Goal: Task Accomplishment & Management: Manage account settings

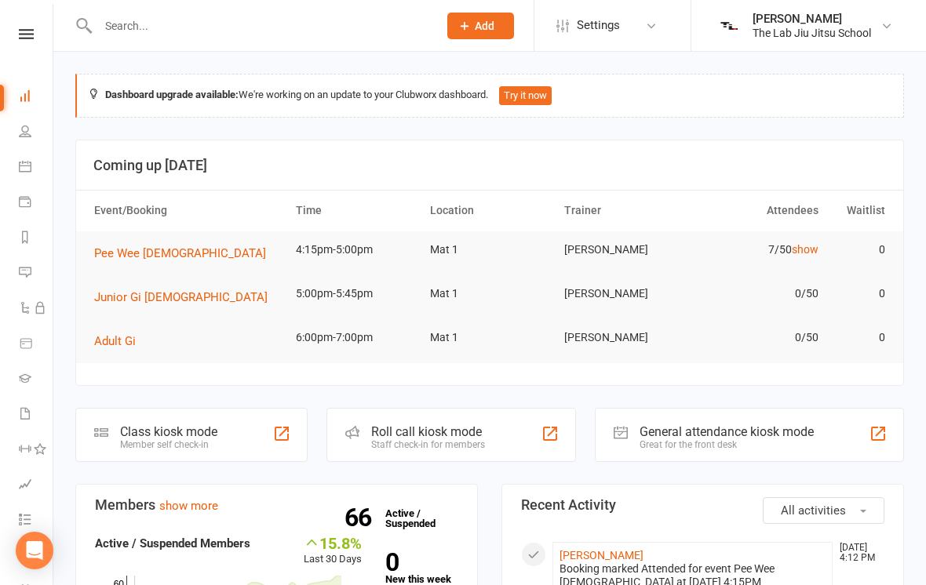
click at [126, 293] on span "Junior Gi [DEMOGRAPHIC_DATA]" at bounding box center [180, 297] width 173 height 14
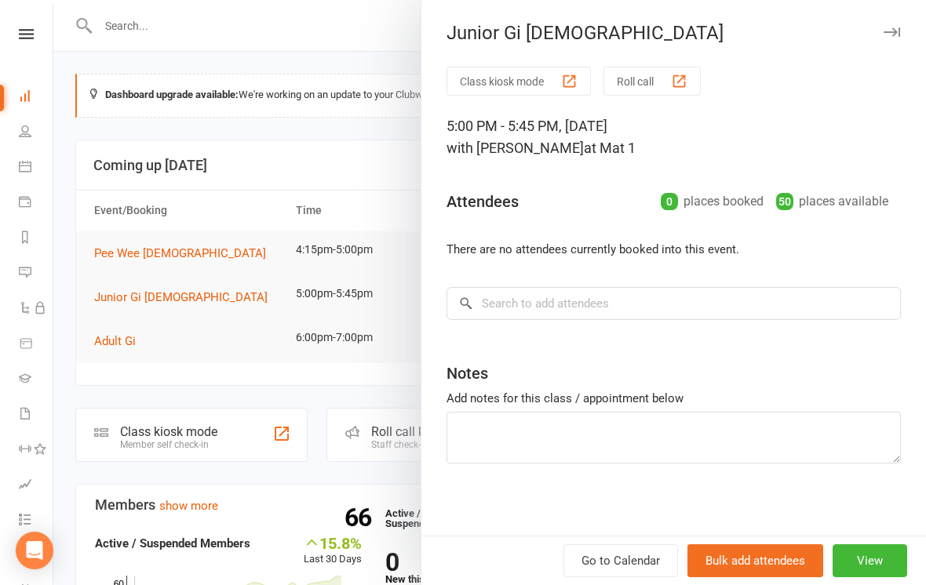
click at [261, 285] on div at bounding box center [489, 292] width 872 height 585
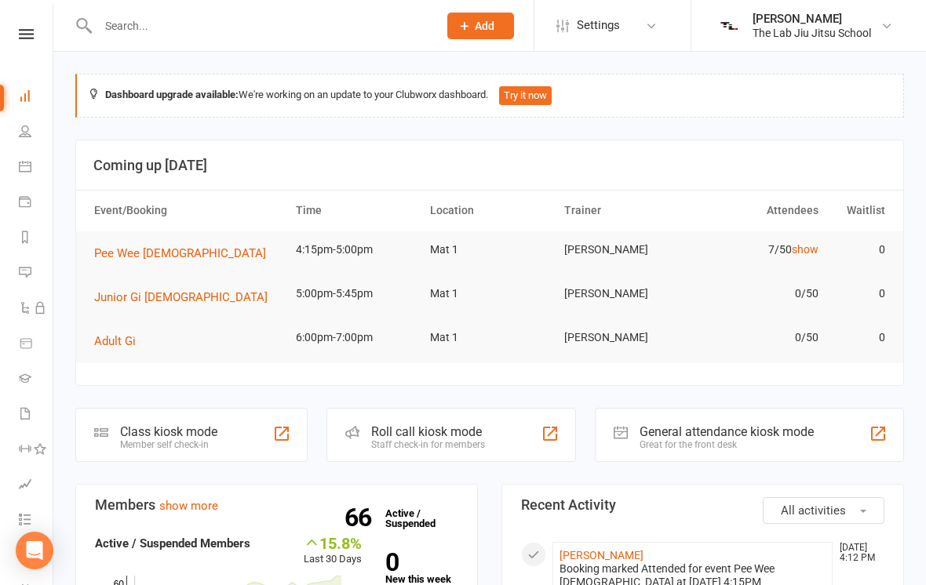
click at [165, 296] on span "Junior Gi [DEMOGRAPHIC_DATA]" at bounding box center [180, 297] width 173 height 14
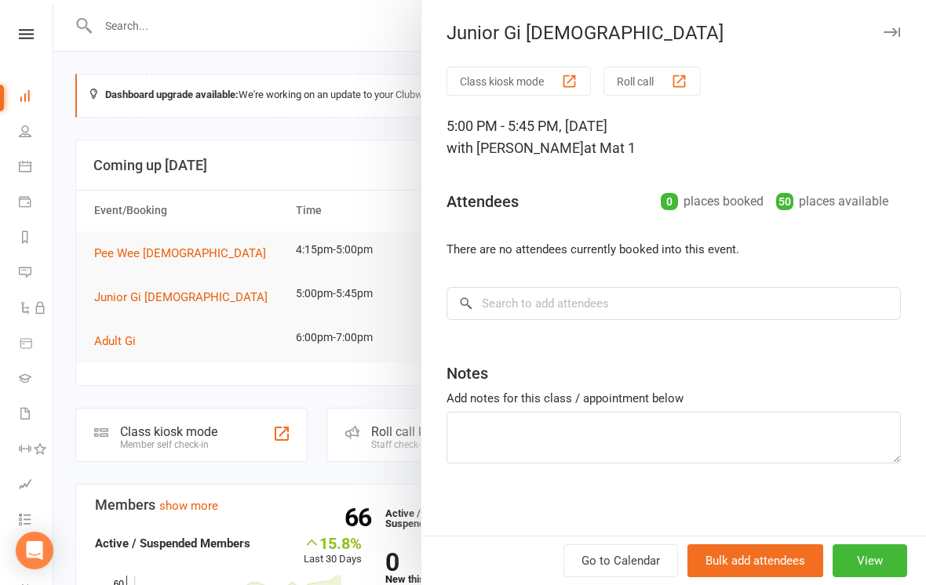
click at [166, 286] on div at bounding box center [489, 292] width 872 height 585
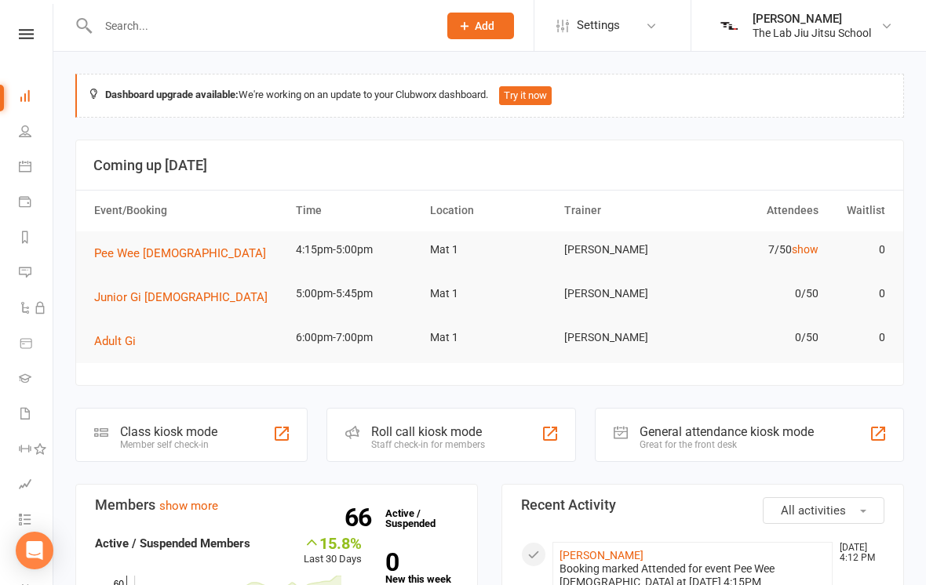
click at [157, 303] on button "Junior Gi [DEMOGRAPHIC_DATA]" at bounding box center [186, 297] width 184 height 19
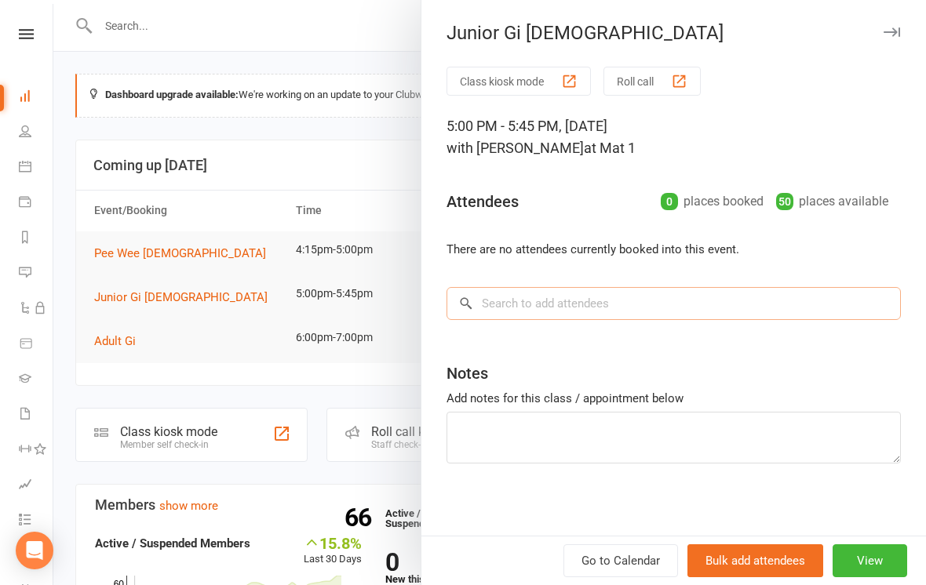
click at [771, 307] on input "search" at bounding box center [673, 303] width 454 height 33
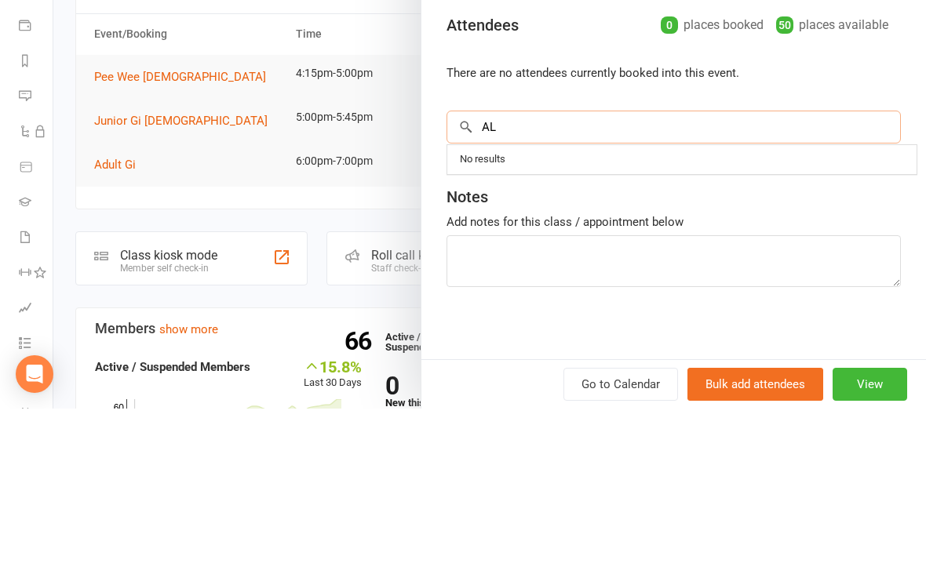
type input "A"
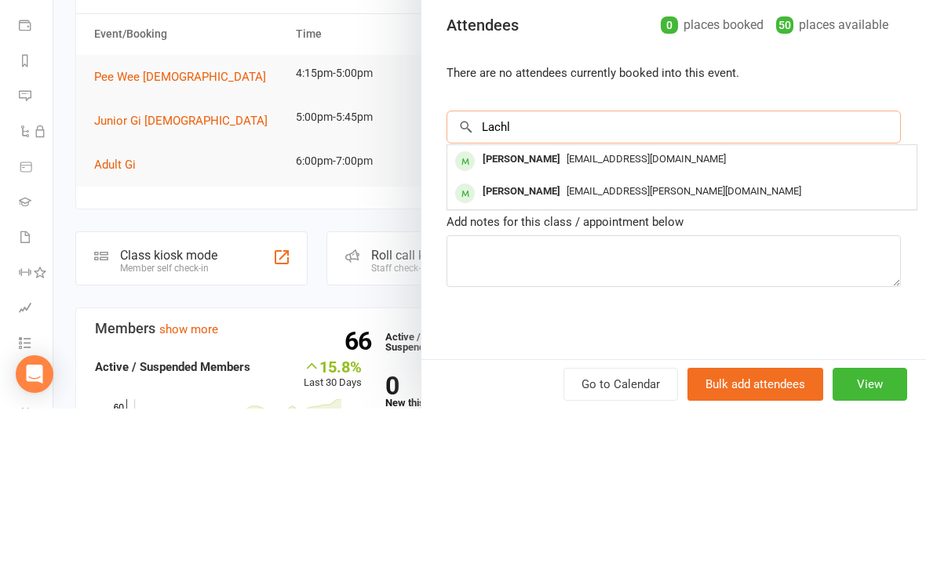
type input "Lachl"
click at [668, 325] on div "[EMAIL_ADDRESS][DOMAIN_NAME]" at bounding box center [681, 336] width 457 height 23
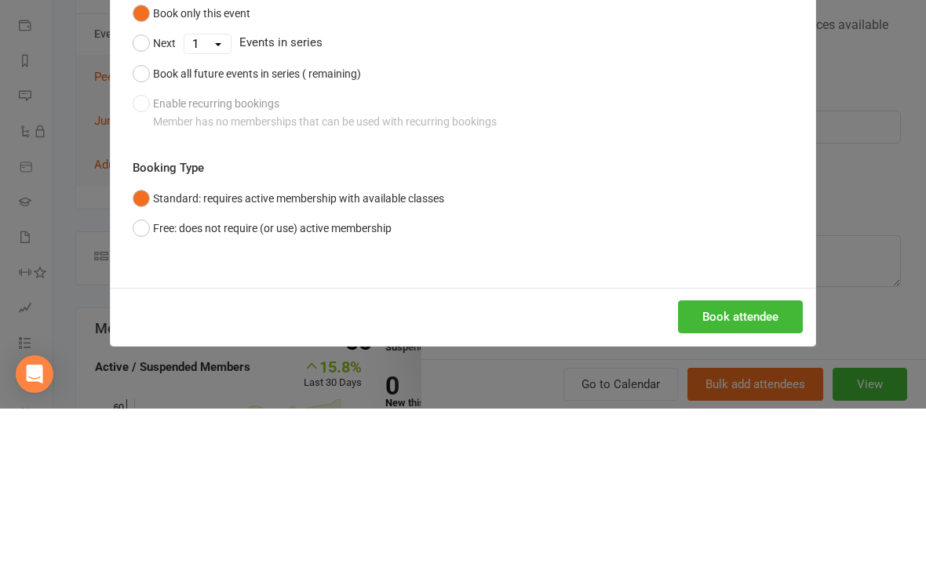
scroll to position [176, 0]
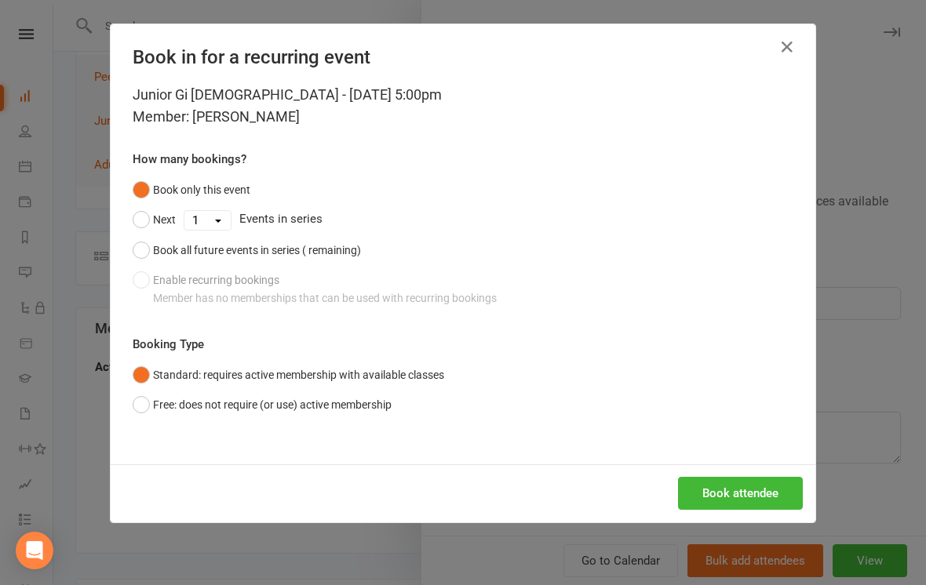
click at [746, 491] on button "Book attendee" at bounding box center [740, 493] width 125 height 33
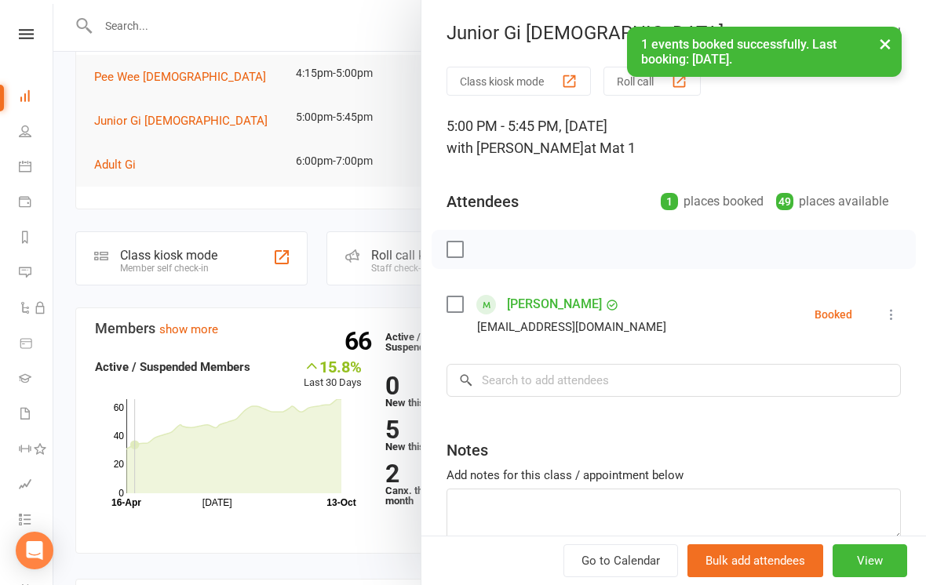
click at [638, 289] on div "Class kiosk mode Roll call 5:00 PM - 5:45 PM, [DATE] with [PERSON_NAME] at Mat …" at bounding box center [673, 343] width 504 height 552
click at [656, 360] on div "Class kiosk mode Roll call 5:00 PM - 5:45 PM, [DATE] with [PERSON_NAME] at Mat …" at bounding box center [673, 343] width 504 height 552
click at [540, 380] on input "search" at bounding box center [673, 380] width 454 height 33
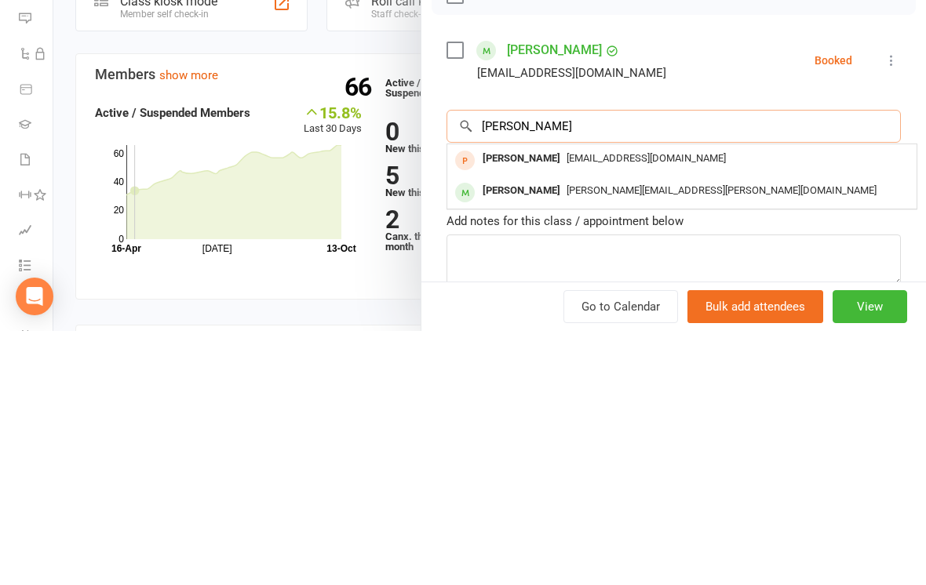
type input "[PERSON_NAME]"
click at [614, 438] on span "[PERSON_NAME][EMAIL_ADDRESS][PERSON_NAME][DOMAIN_NAME]" at bounding box center [721, 444] width 310 height 12
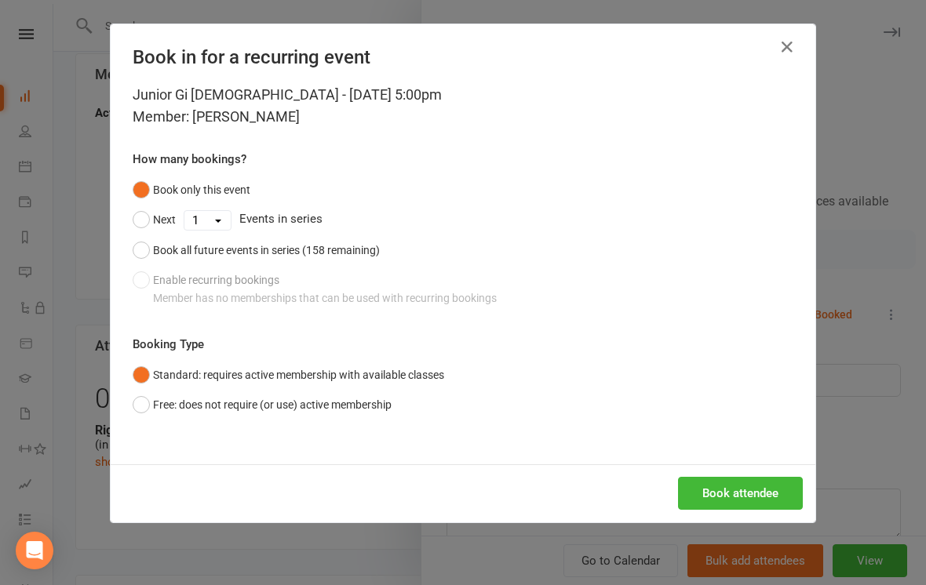
click at [759, 493] on button "Book attendee" at bounding box center [740, 493] width 125 height 33
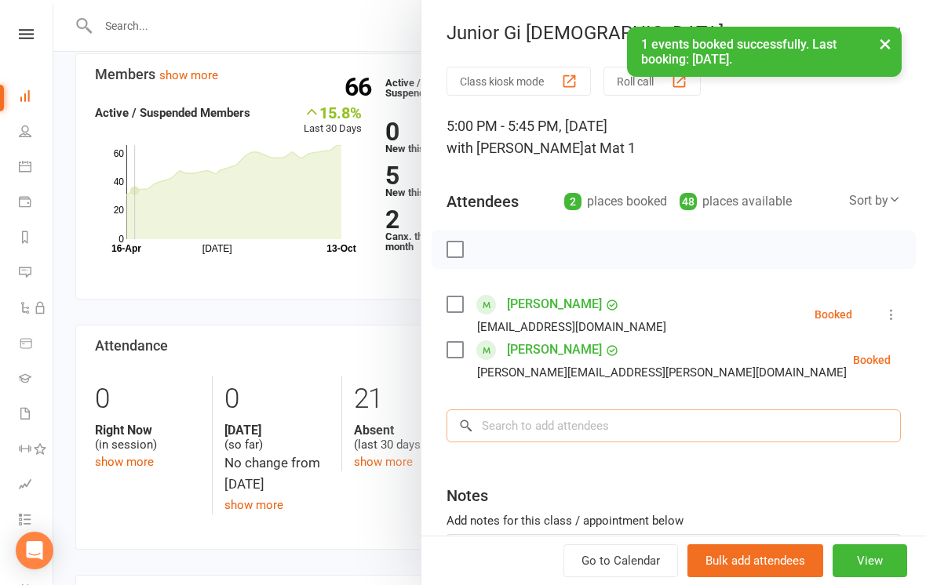
click at [626, 420] on input "search" at bounding box center [673, 425] width 454 height 33
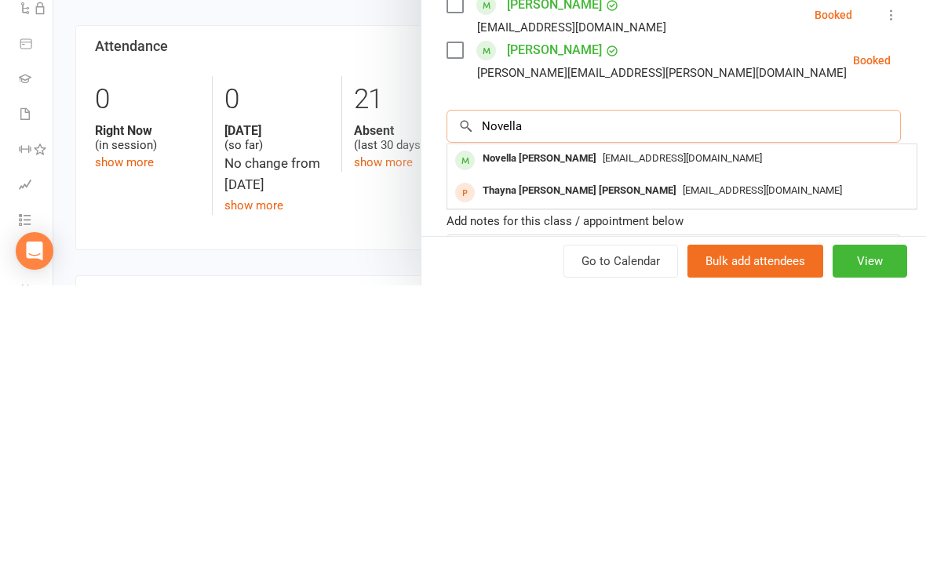
type input "Novella"
click at [613, 452] on span "[EMAIL_ADDRESS][DOMAIN_NAME]" at bounding box center [681, 458] width 159 height 12
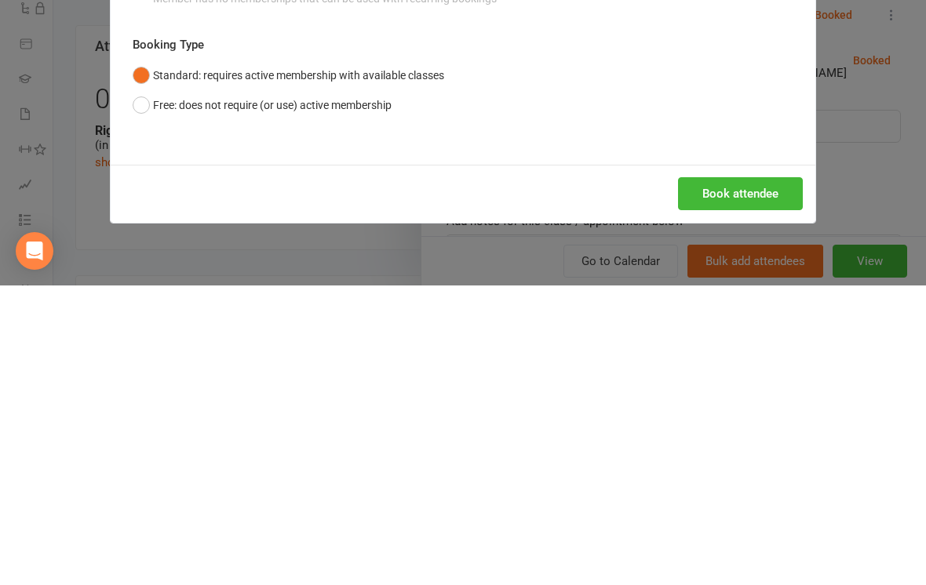
scroll to position [730, 0]
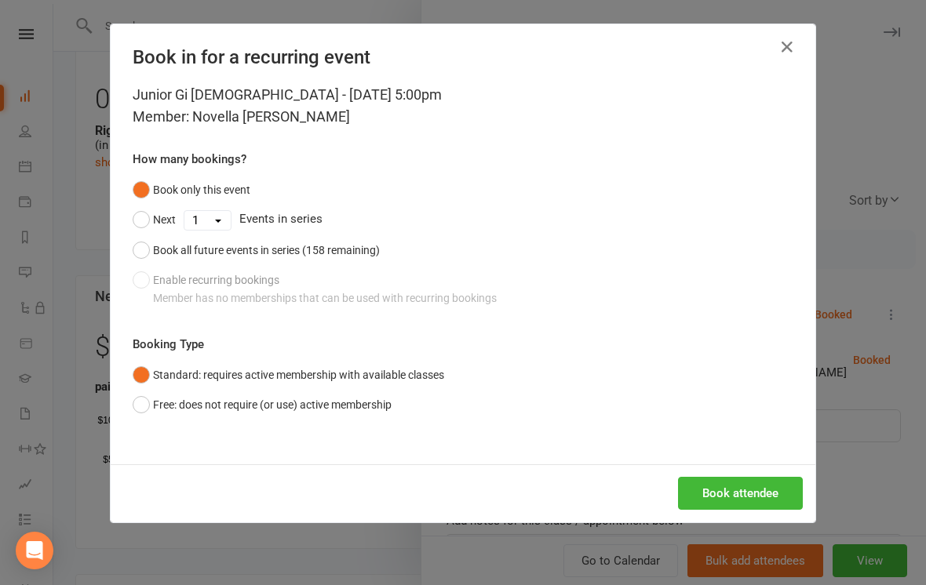
click at [752, 487] on button "Book attendee" at bounding box center [740, 493] width 125 height 33
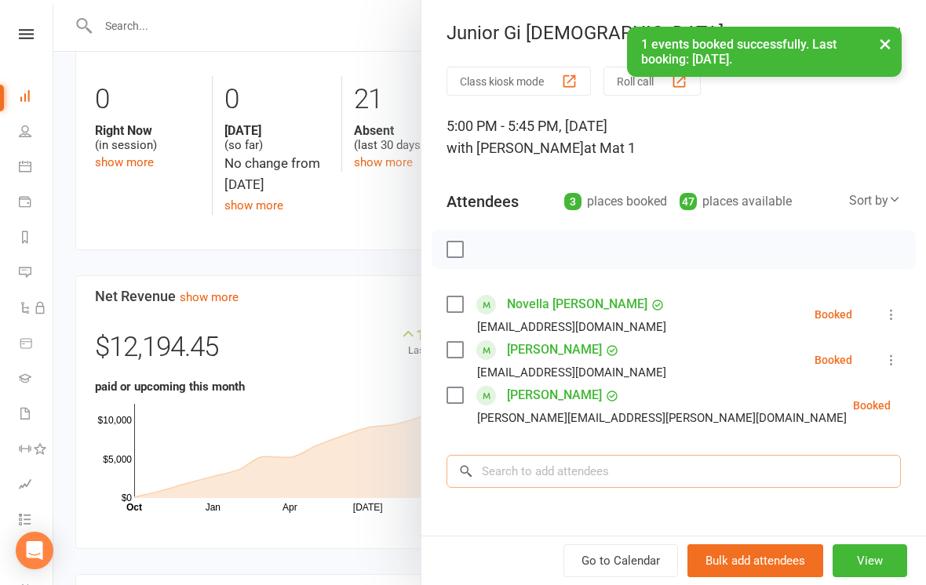
click at [613, 478] on input "search" at bounding box center [673, 471] width 454 height 33
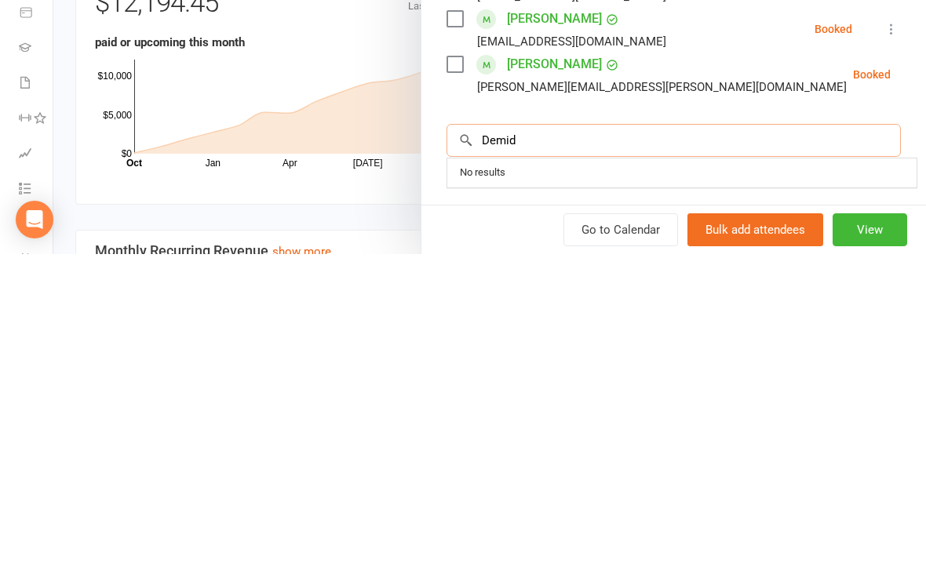
scroll to position [744, 0]
type input "Demid"
click at [658, 497] on span "[EMAIL_ADDRESS][DOMAIN_NAME]" at bounding box center [645, 503] width 159 height 12
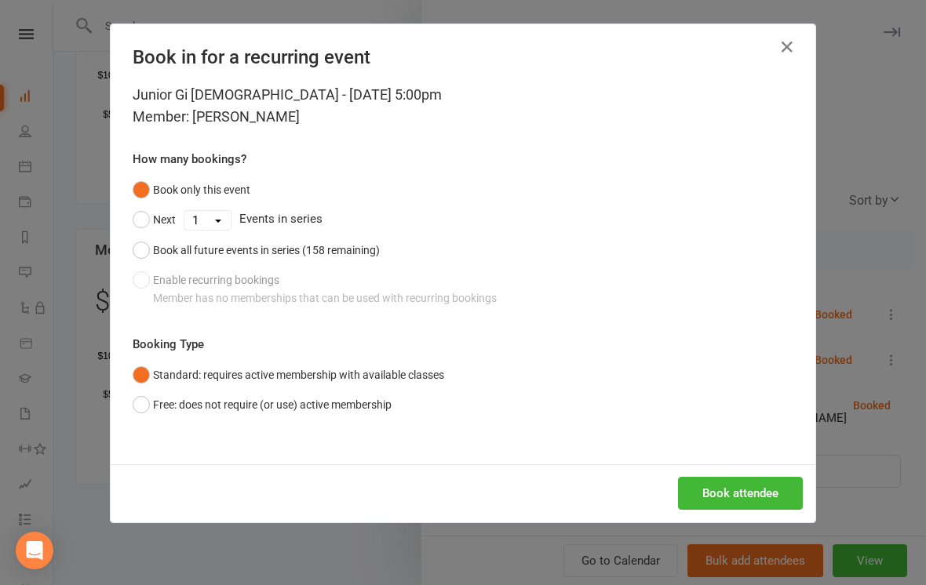
click at [763, 493] on button "Book attendee" at bounding box center [740, 493] width 125 height 33
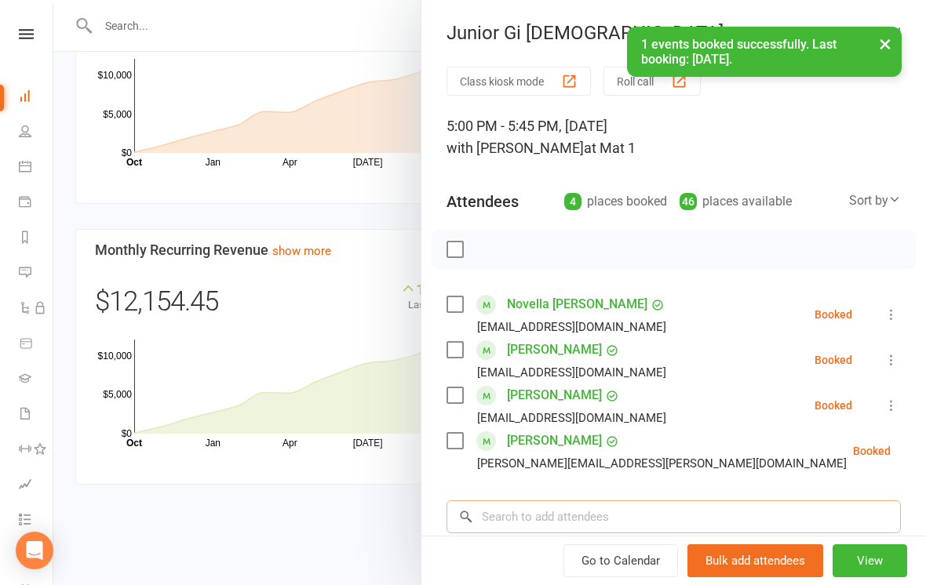
click at [607, 504] on input "search" at bounding box center [673, 516] width 454 height 33
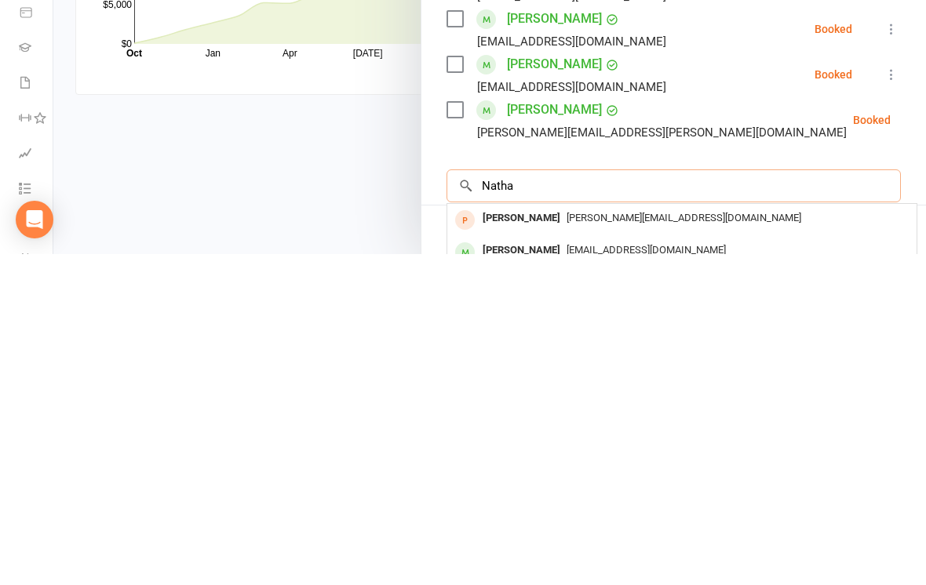
type input "Natha"
click at [602, 575] on span "[EMAIL_ADDRESS][DOMAIN_NAME]" at bounding box center [645, 581] width 159 height 12
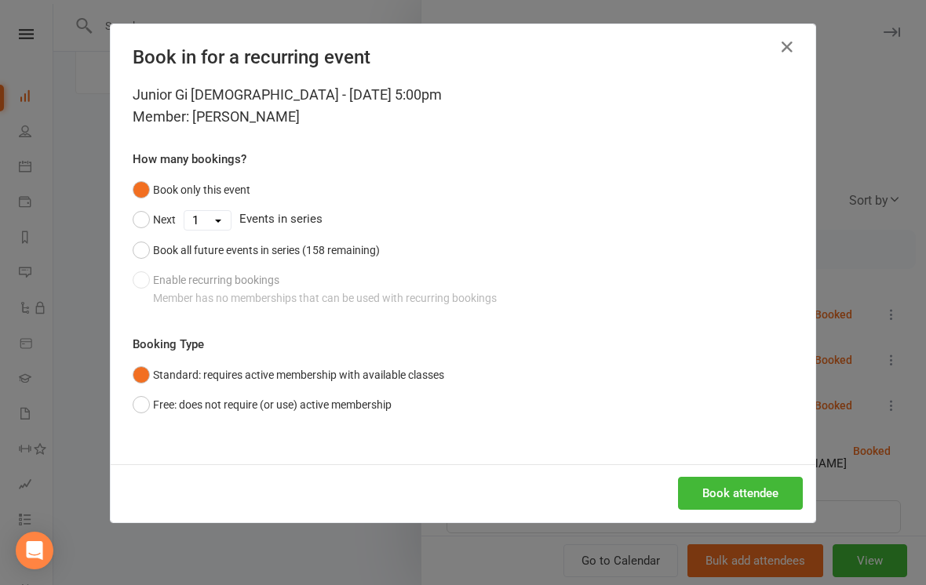
click at [755, 500] on button "Book attendee" at bounding box center [740, 493] width 125 height 33
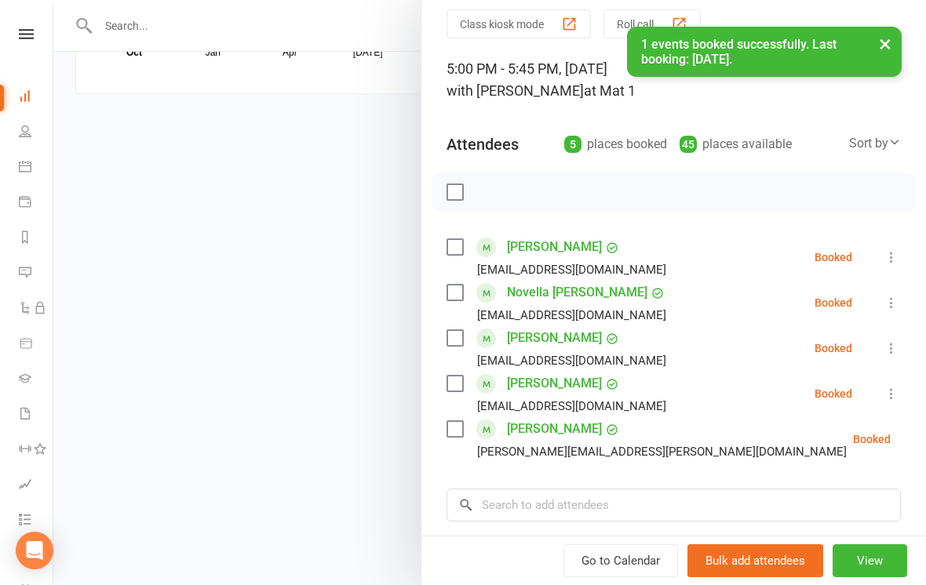
scroll to position [60, 0]
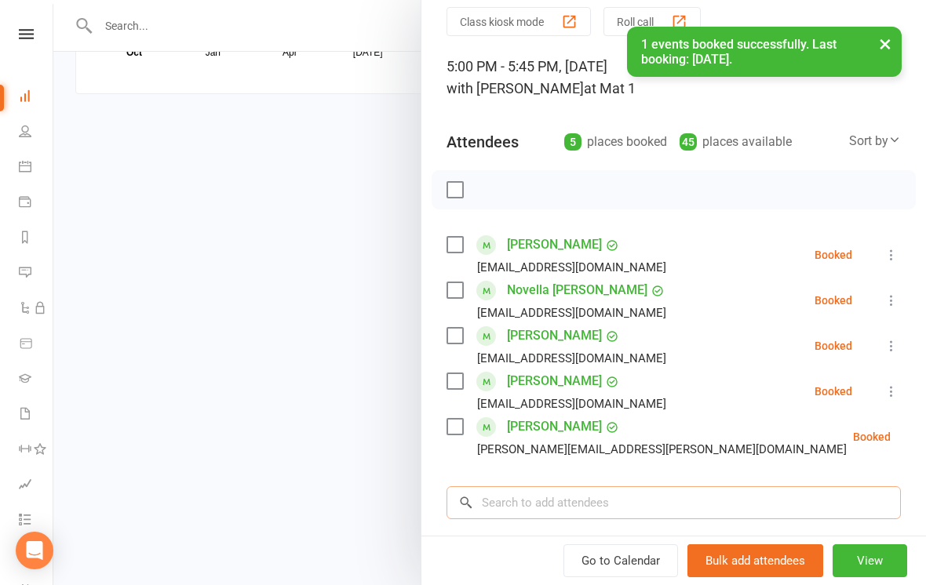
click at [608, 500] on input "search" at bounding box center [673, 502] width 454 height 33
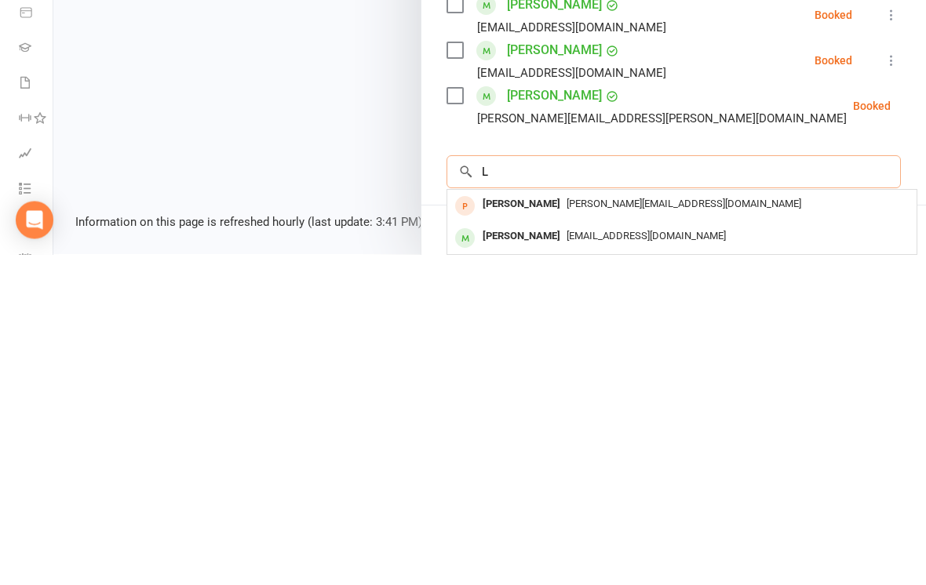
scroll to position [1511, 0]
type input "[PERSON_NAME]"
click at [636, 561] on span "[EMAIL_ADDRESS][DOMAIN_NAME]" at bounding box center [645, 567] width 159 height 12
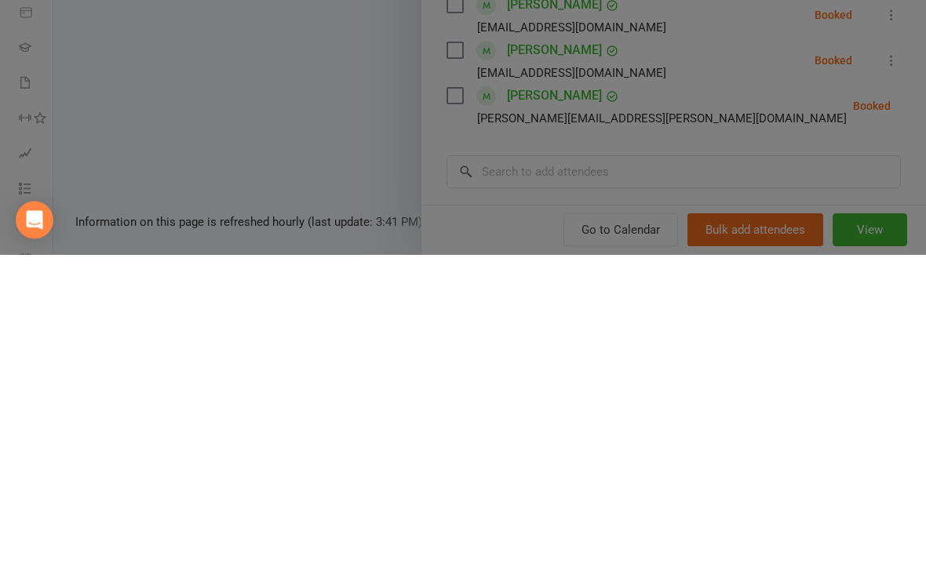
scroll to position [1536, 0]
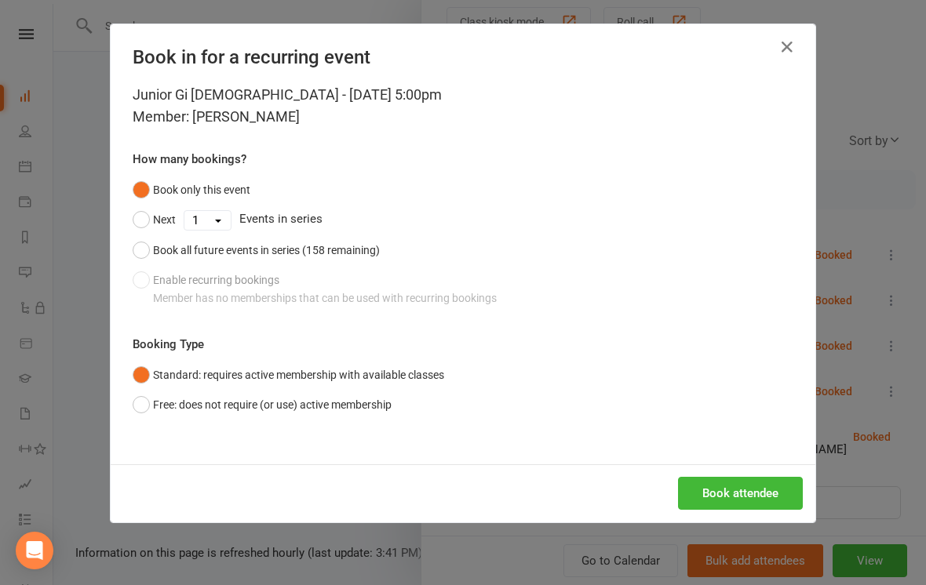
click at [736, 486] on button "Book attendee" at bounding box center [740, 493] width 125 height 33
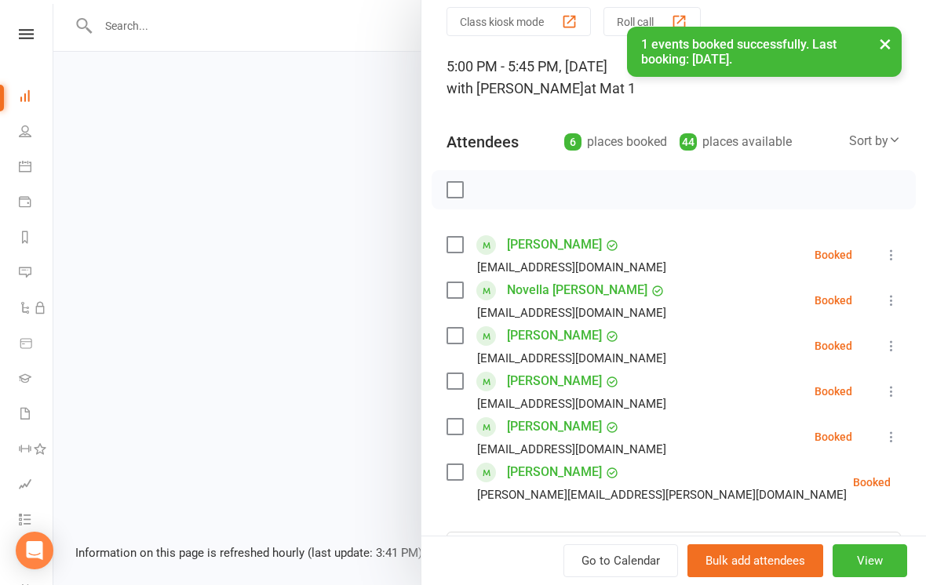
scroll to position [96, 0]
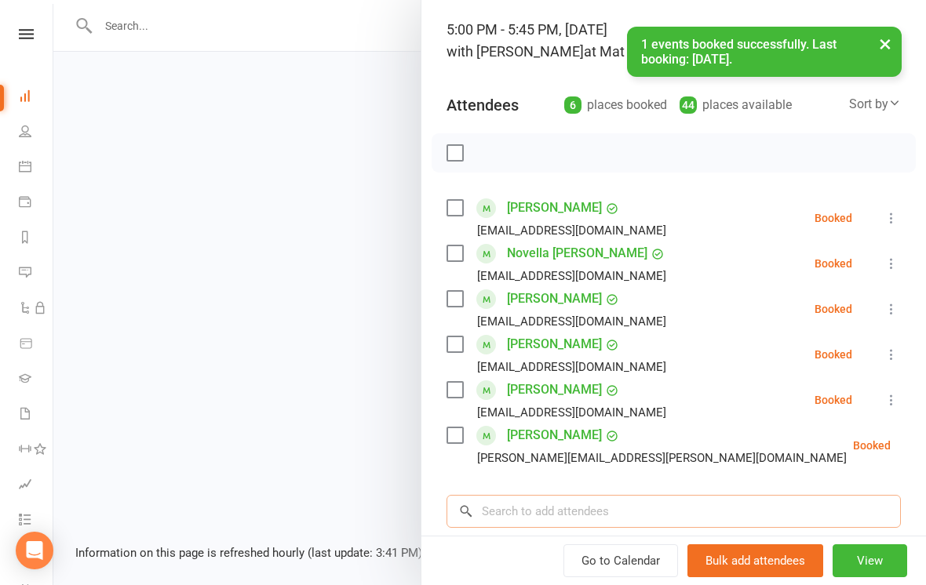
click at [653, 499] on input "search" at bounding box center [673, 511] width 454 height 33
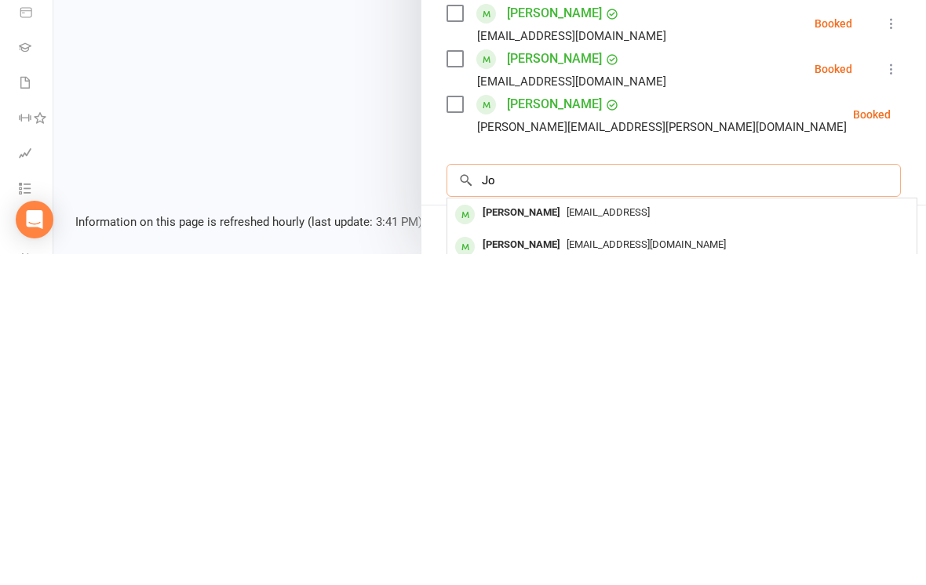
scroll to position [1536, 0]
type input "[PERSON_NAME]"
click at [623, 569] on span "[PERSON_NAME][DOMAIN_NAME][EMAIL_ADDRESS][PERSON_NAME][DOMAIN_NAME]" at bounding box center [759, 575] width 386 height 12
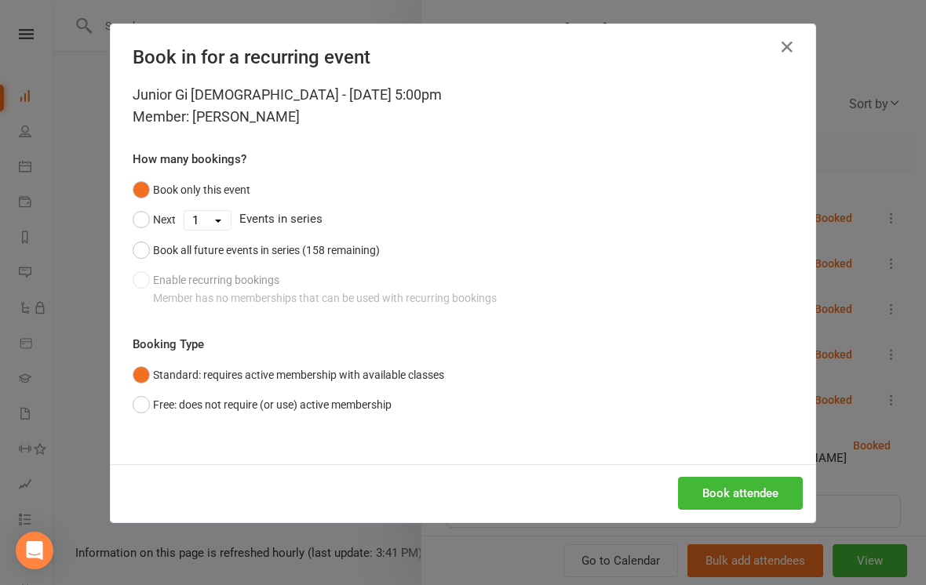
click at [765, 495] on button "Book attendee" at bounding box center [740, 493] width 125 height 33
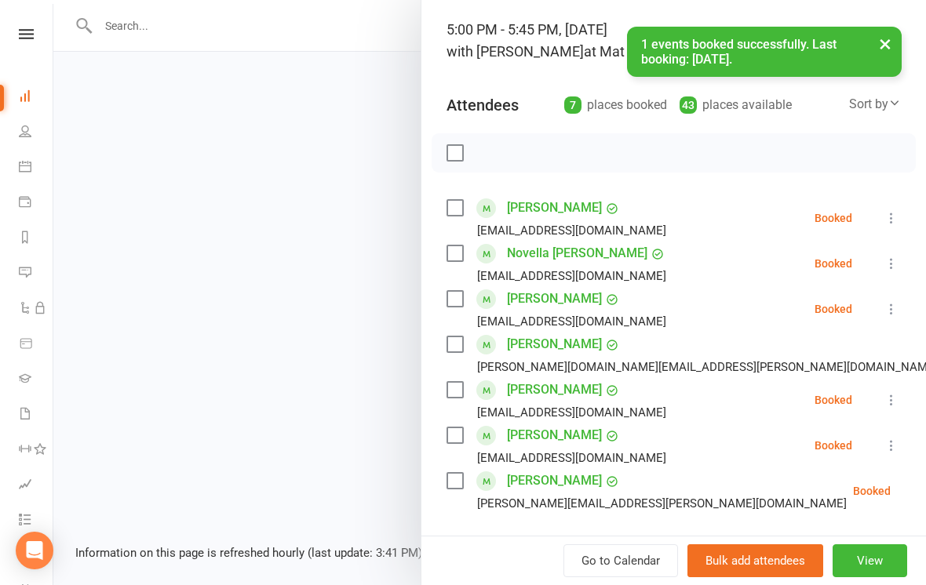
scroll to position [141, 0]
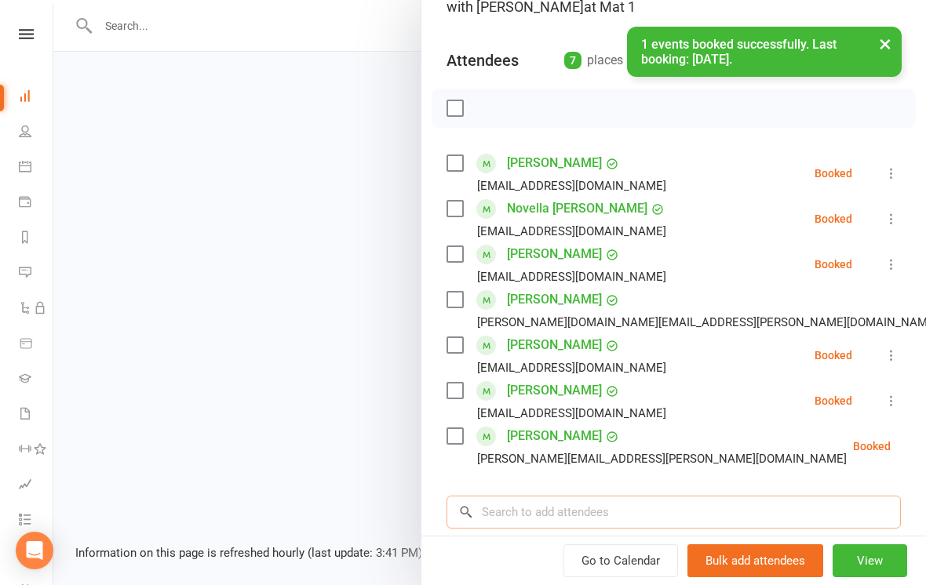
click at [604, 519] on input "search" at bounding box center [673, 512] width 454 height 33
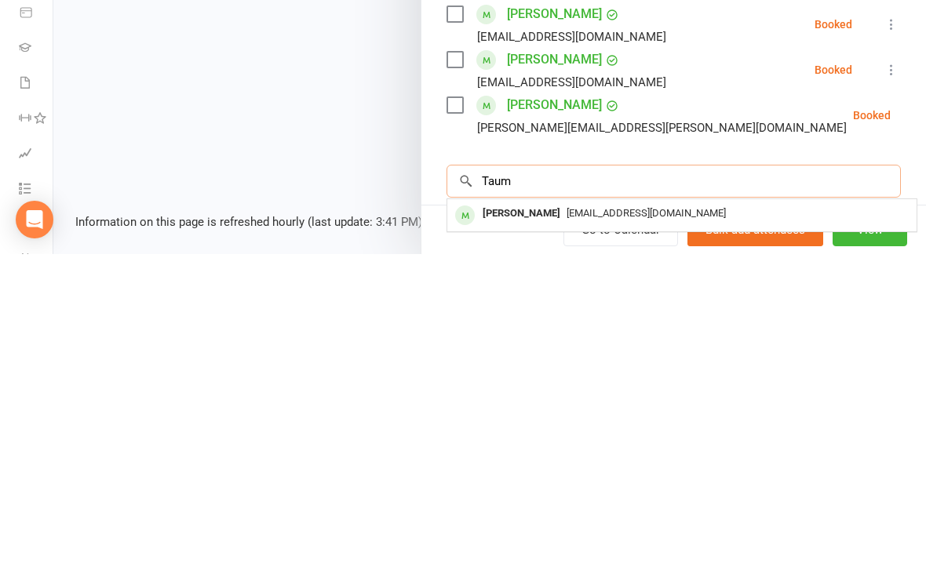
type input "Taum"
click at [622, 538] on span "[EMAIL_ADDRESS][DOMAIN_NAME]" at bounding box center [645, 544] width 159 height 12
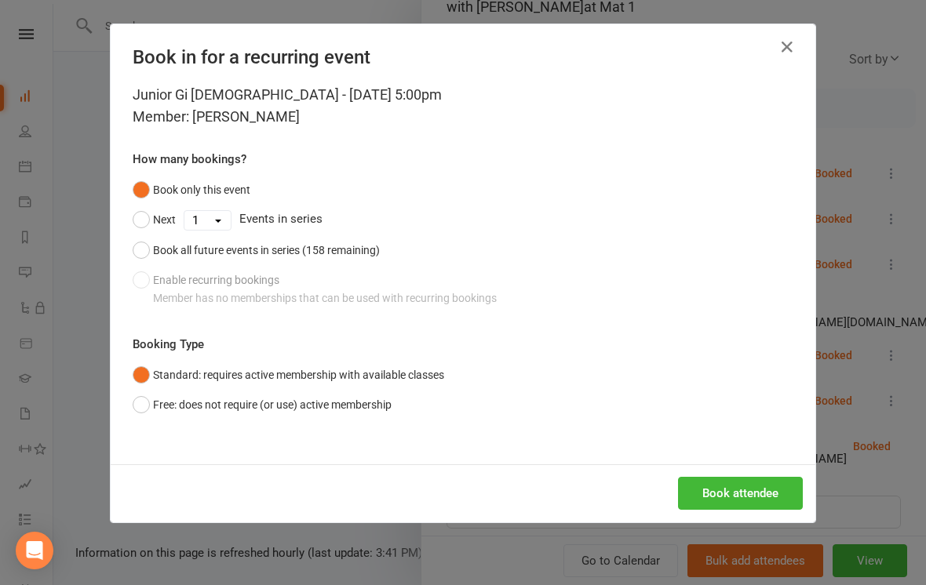
click at [736, 489] on button "Book attendee" at bounding box center [740, 493] width 125 height 33
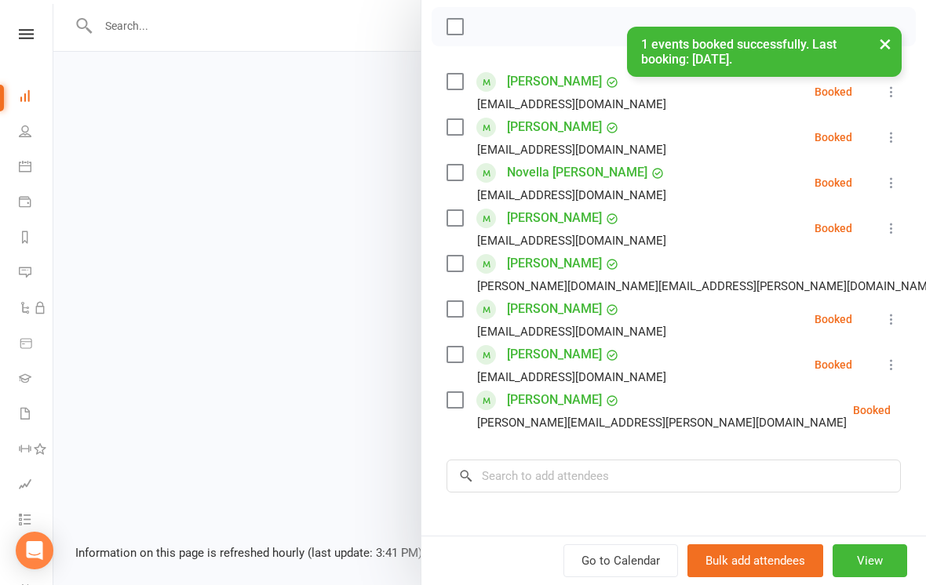
scroll to position [228, 0]
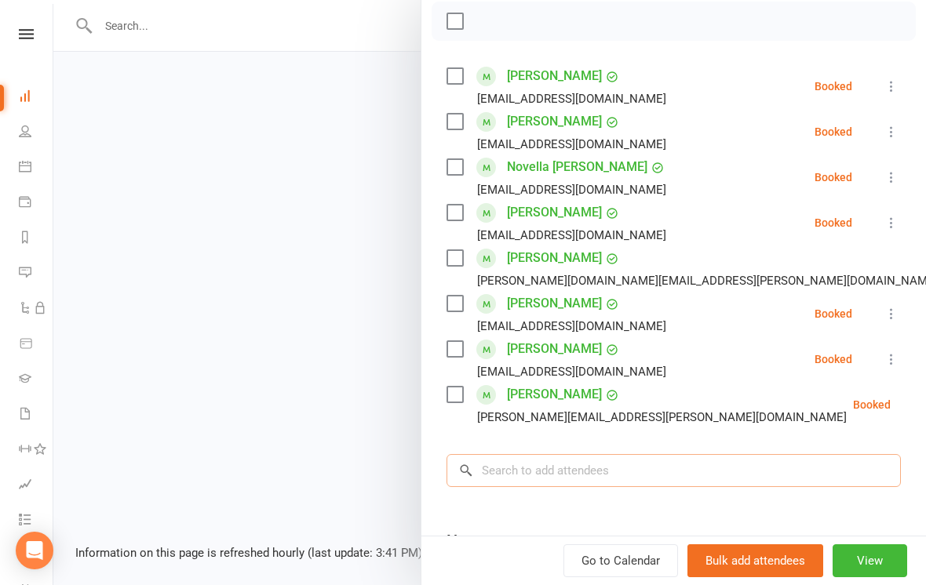
click at [598, 464] on input "search" at bounding box center [673, 470] width 454 height 33
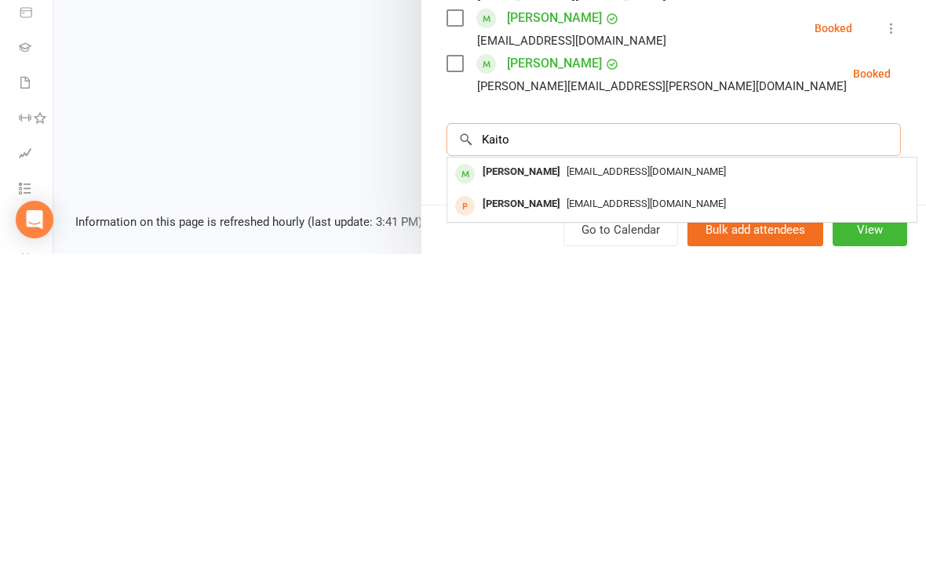
type input "Kaito"
click at [764, 492] on div "[EMAIL_ADDRESS][DOMAIN_NAME]" at bounding box center [681, 503] width 457 height 23
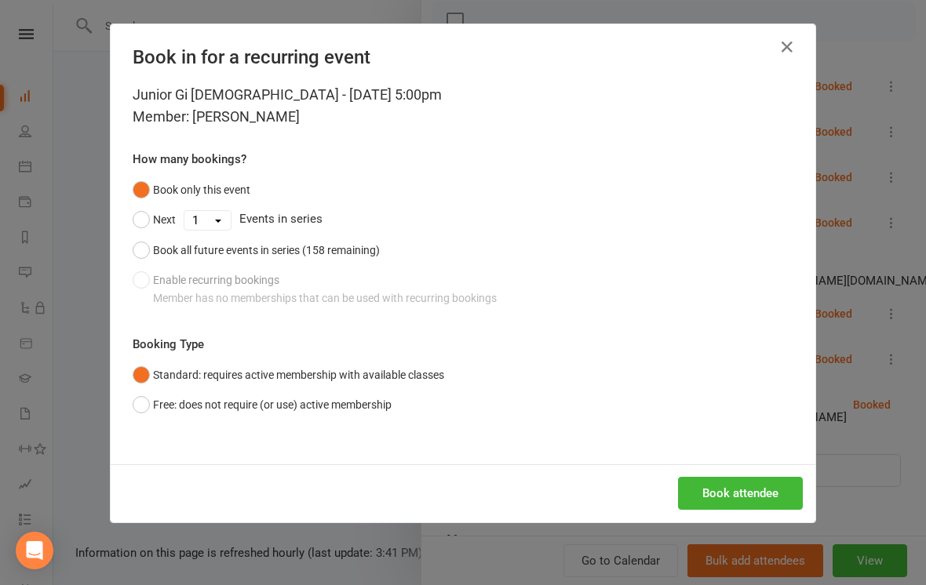
click at [738, 482] on button "Book attendee" at bounding box center [740, 493] width 125 height 33
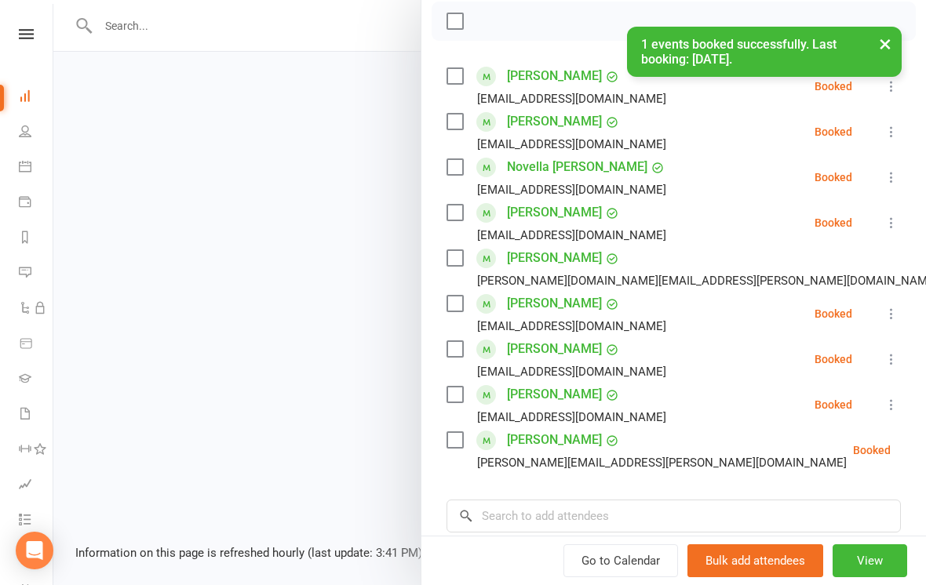
click at [894, 90] on icon at bounding box center [891, 86] width 16 height 16
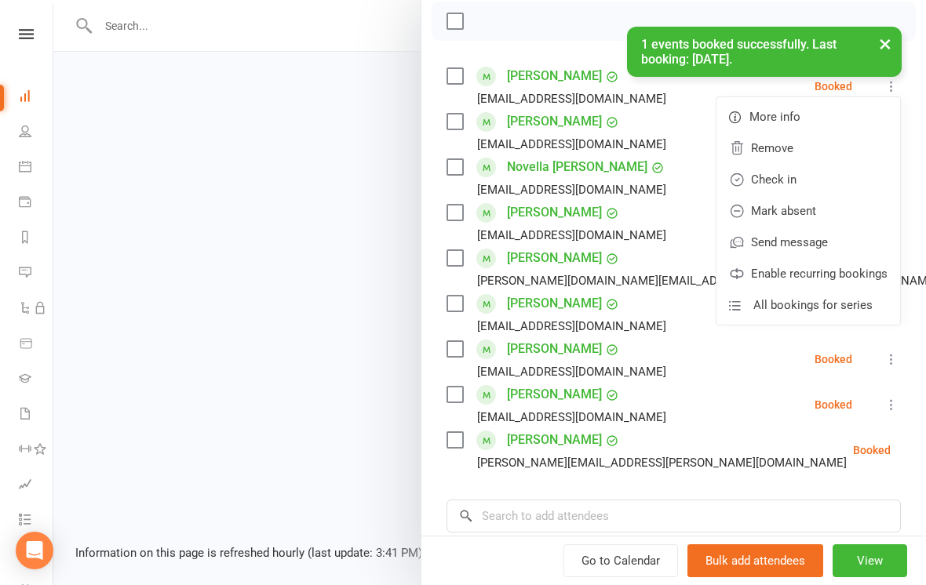
click at [824, 180] on link "Check in" at bounding box center [808, 179] width 184 height 31
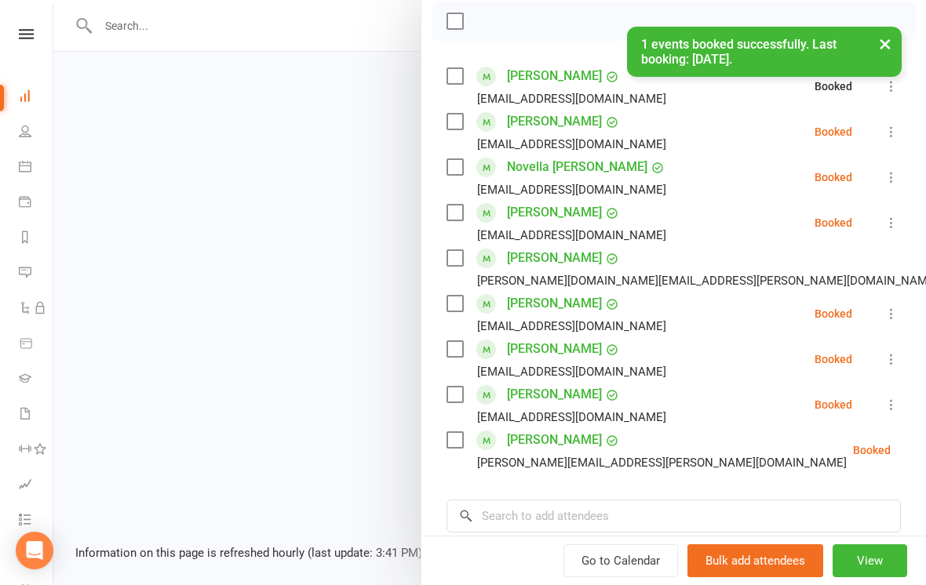
click at [894, 126] on icon at bounding box center [891, 132] width 16 height 16
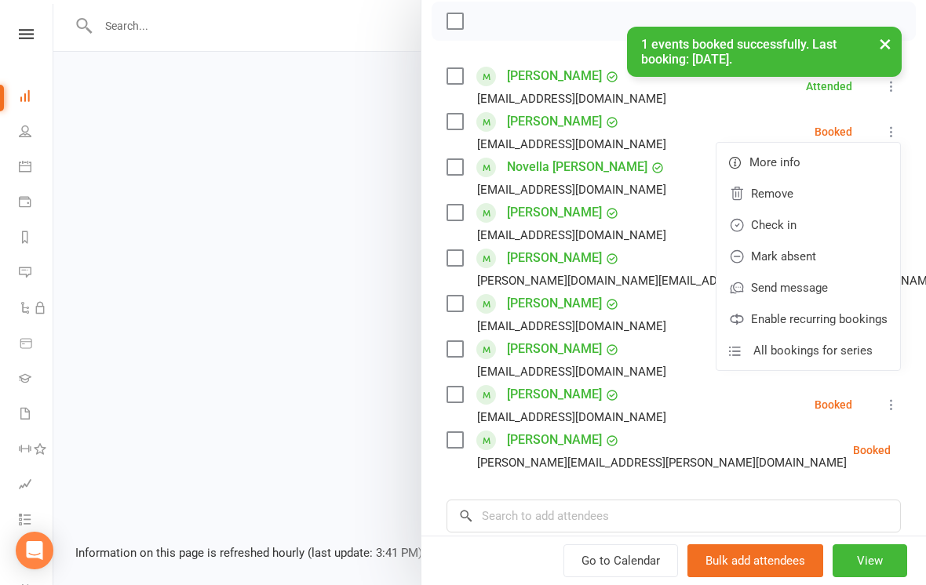
click at [810, 226] on link "Check in" at bounding box center [808, 224] width 184 height 31
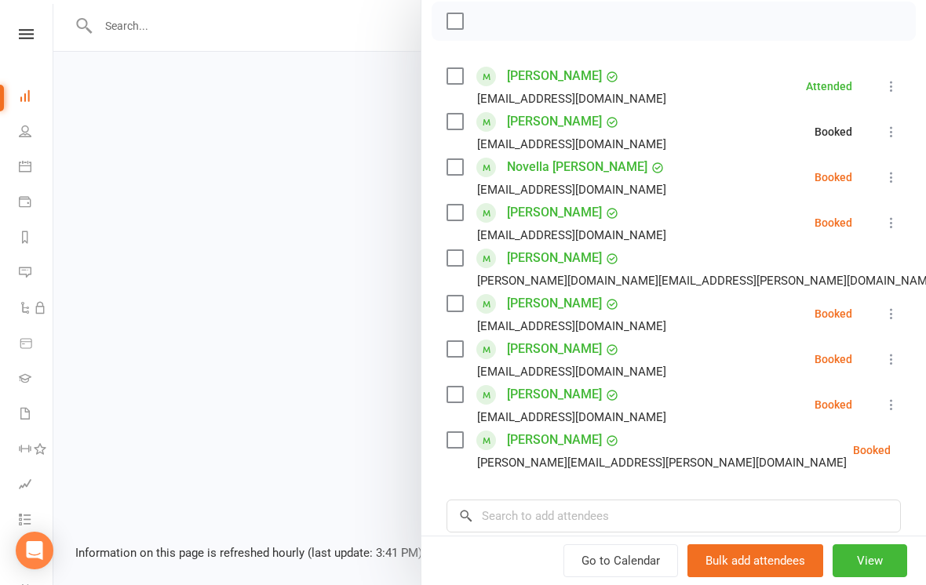
click at [893, 165] on li "Novella [PERSON_NAME] [EMAIL_ADDRESS][DOMAIN_NAME] Booked More info Remove Chec…" at bounding box center [673, 177] width 454 height 45
click at [899, 176] on icon at bounding box center [891, 177] width 16 height 16
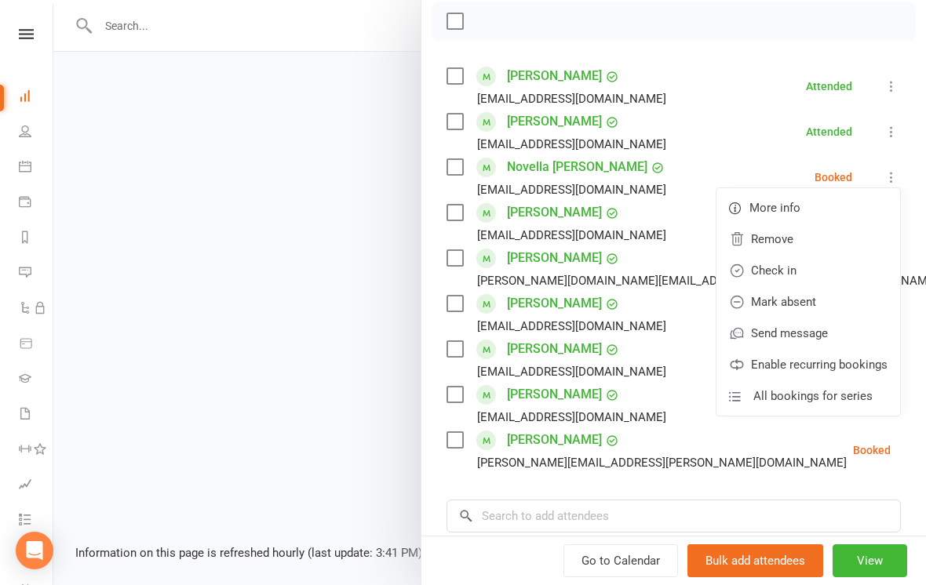
click at [818, 270] on link "Check in" at bounding box center [808, 270] width 184 height 31
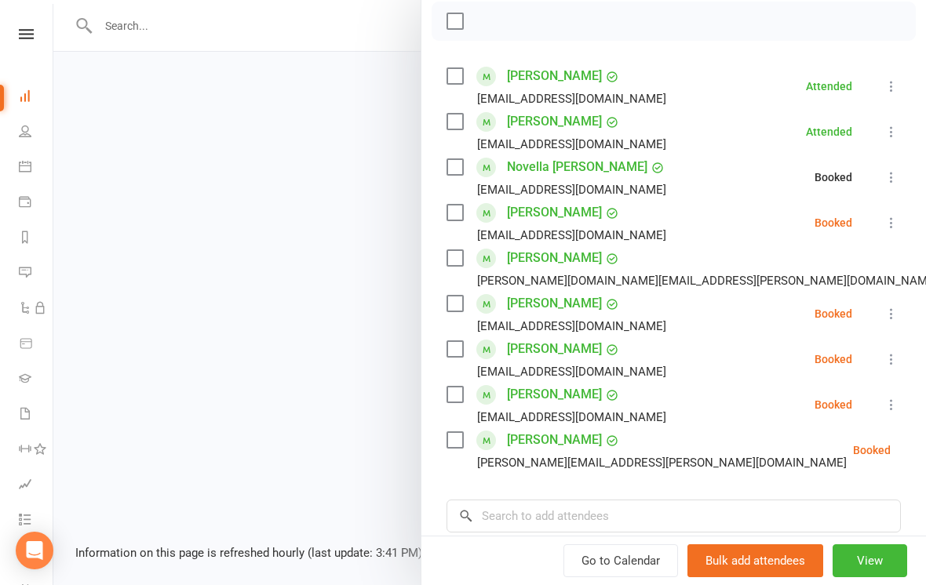
click at [895, 231] on icon at bounding box center [891, 223] width 16 height 16
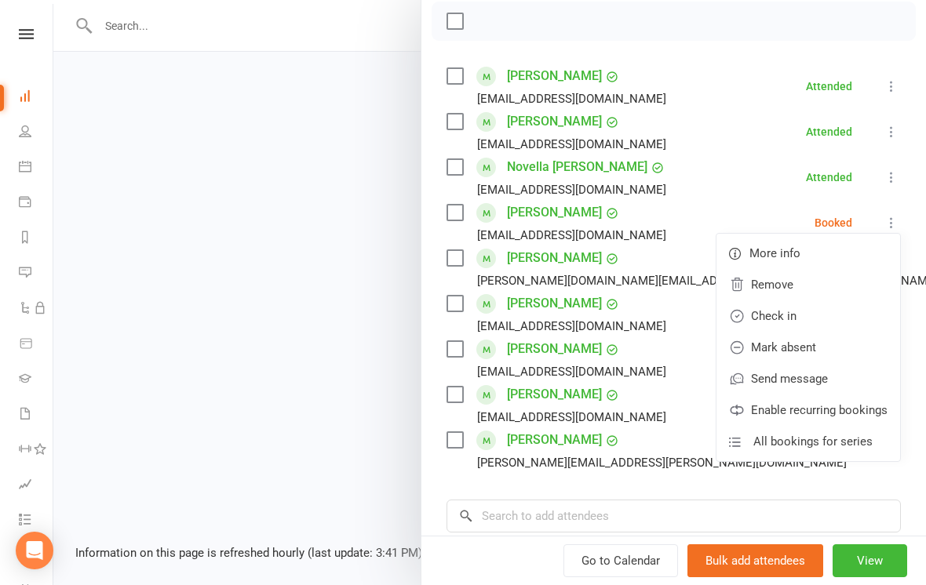
click at [827, 318] on link "Check in" at bounding box center [808, 315] width 184 height 31
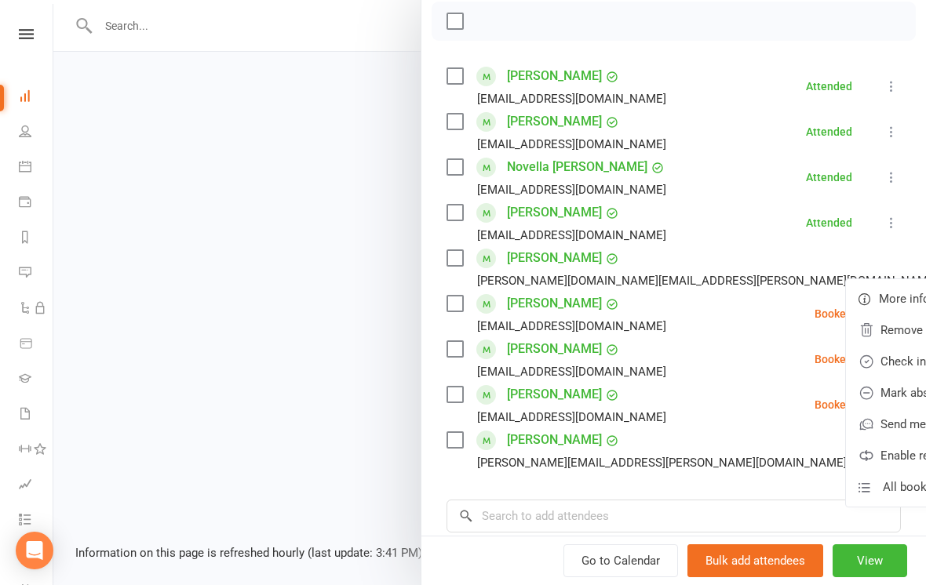
click at [846, 365] on link "Check in" at bounding box center [938, 361] width 184 height 31
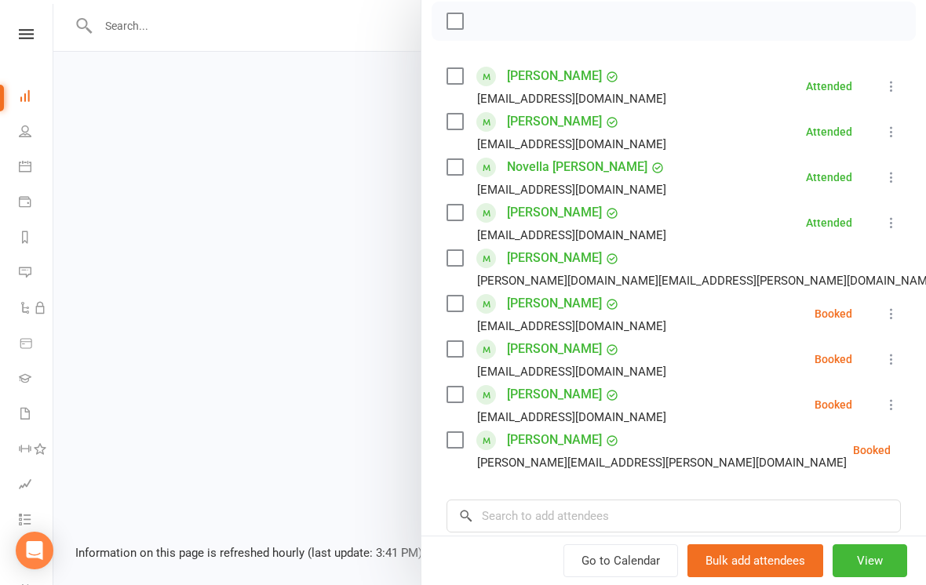
click at [893, 310] on icon at bounding box center [891, 314] width 16 height 16
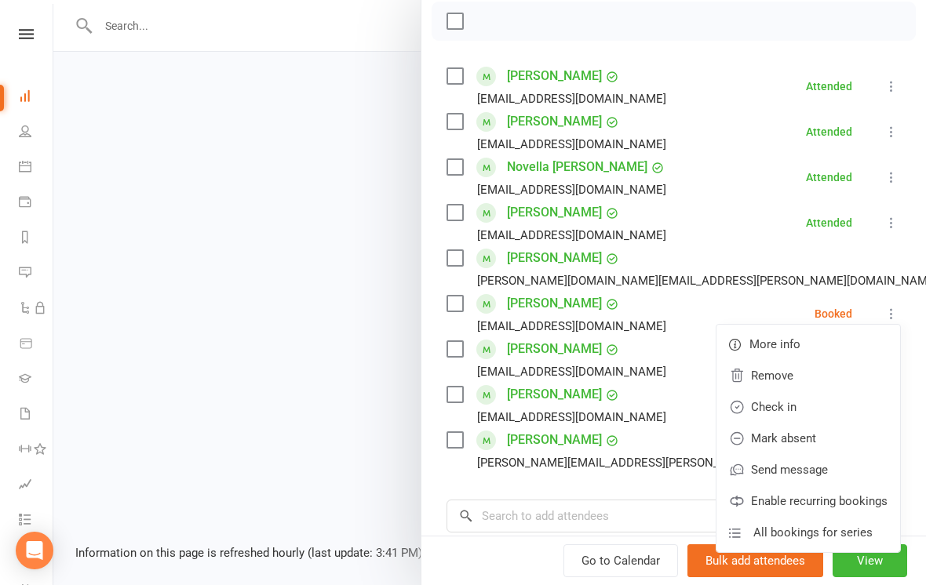
click at [813, 407] on link "Check in" at bounding box center [808, 406] width 184 height 31
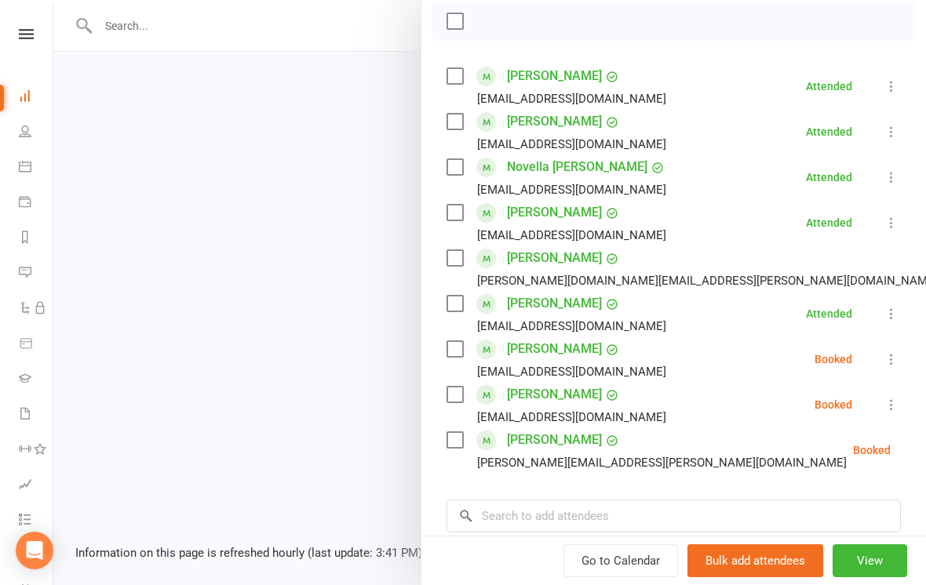
click at [896, 362] on icon at bounding box center [891, 359] width 16 height 16
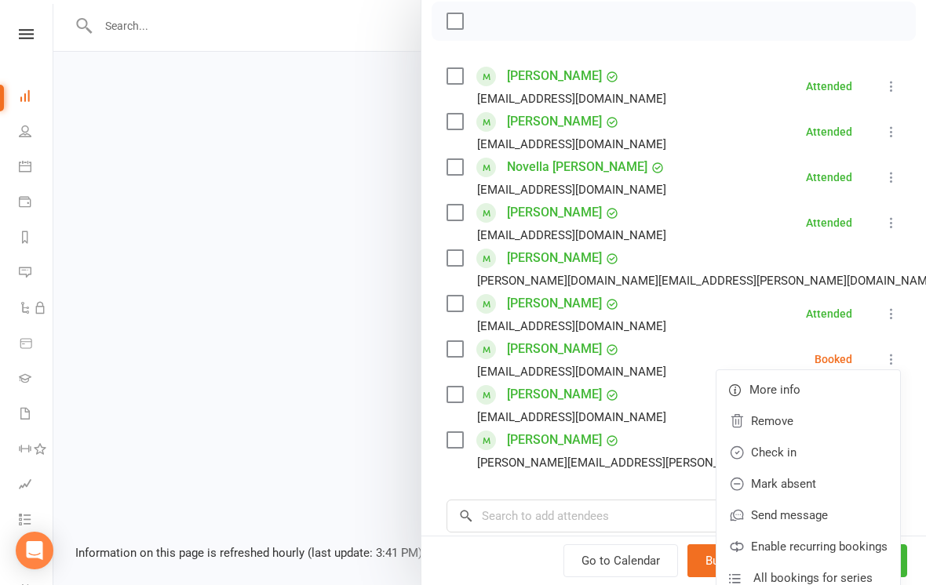
click at [799, 455] on link "Check in" at bounding box center [808, 452] width 184 height 31
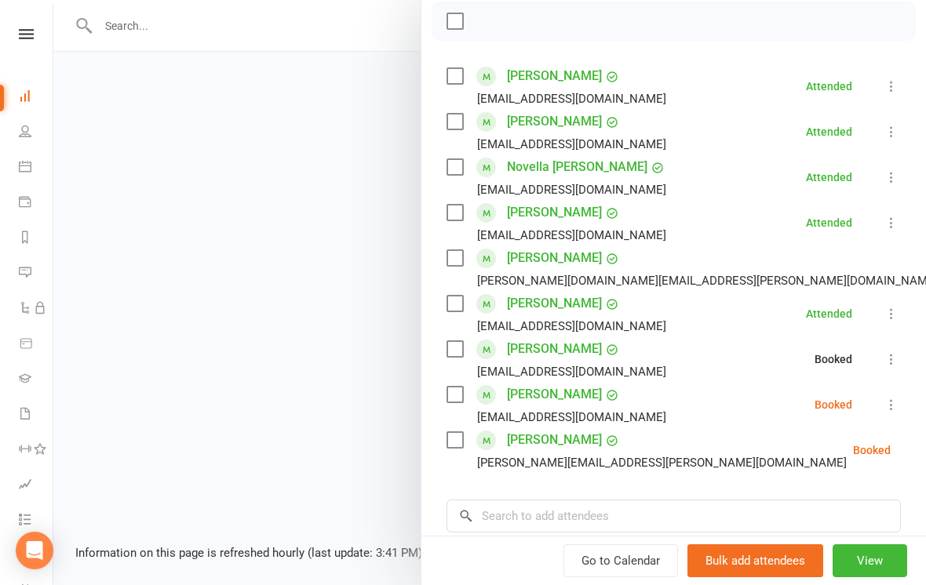
click at [892, 410] on icon at bounding box center [891, 405] width 16 height 16
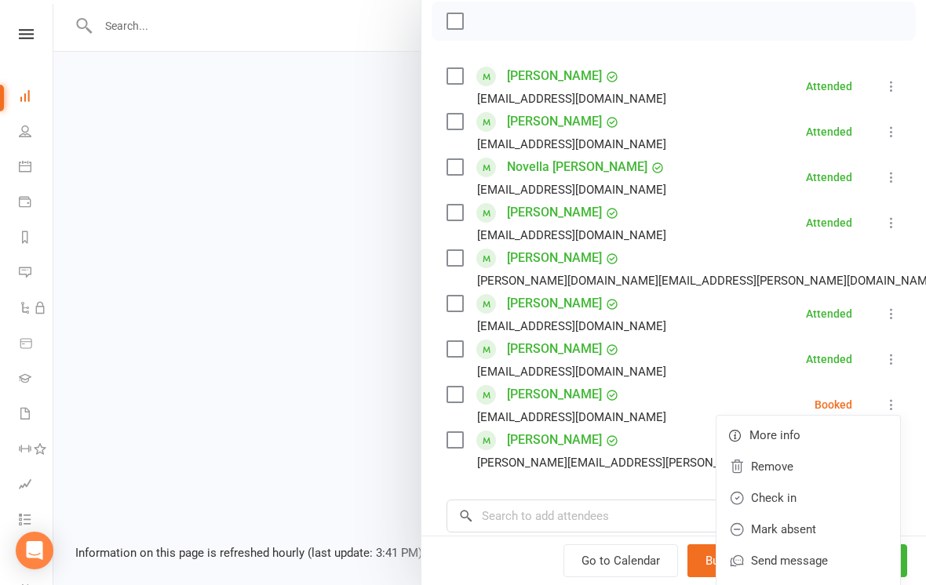
click at [836, 495] on link "Check in" at bounding box center [808, 497] width 184 height 31
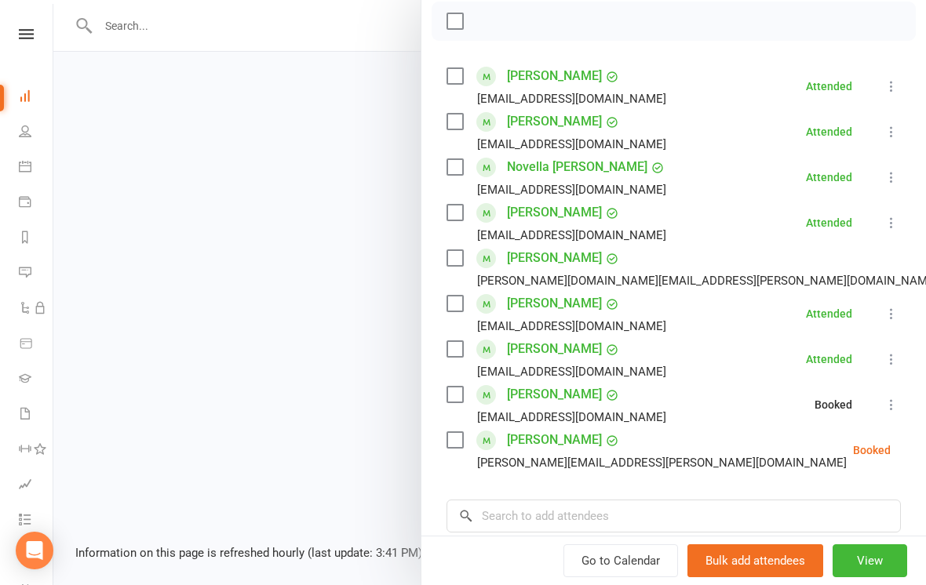
click at [922, 453] on icon at bounding box center [930, 450] width 16 height 16
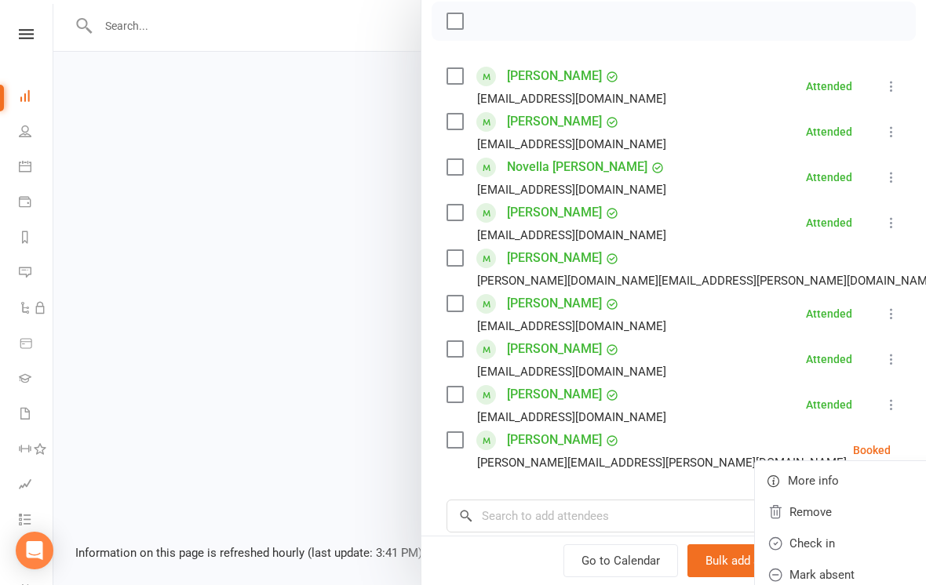
click at [833, 513] on link "Remove" at bounding box center [847, 512] width 184 height 31
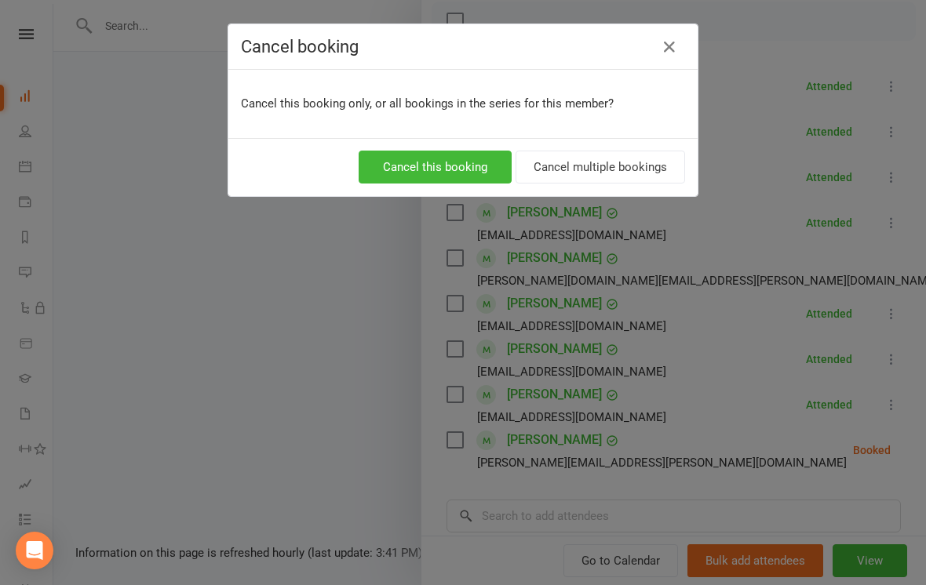
click at [664, 56] on icon "button" at bounding box center [669, 47] width 19 height 19
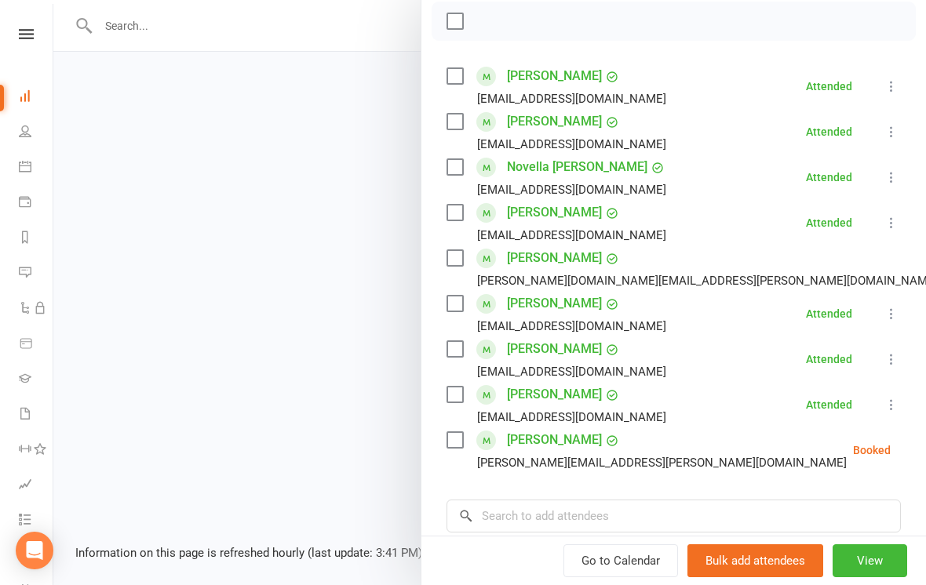
click at [922, 455] on icon at bounding box center [930, 450] width 16 height 16
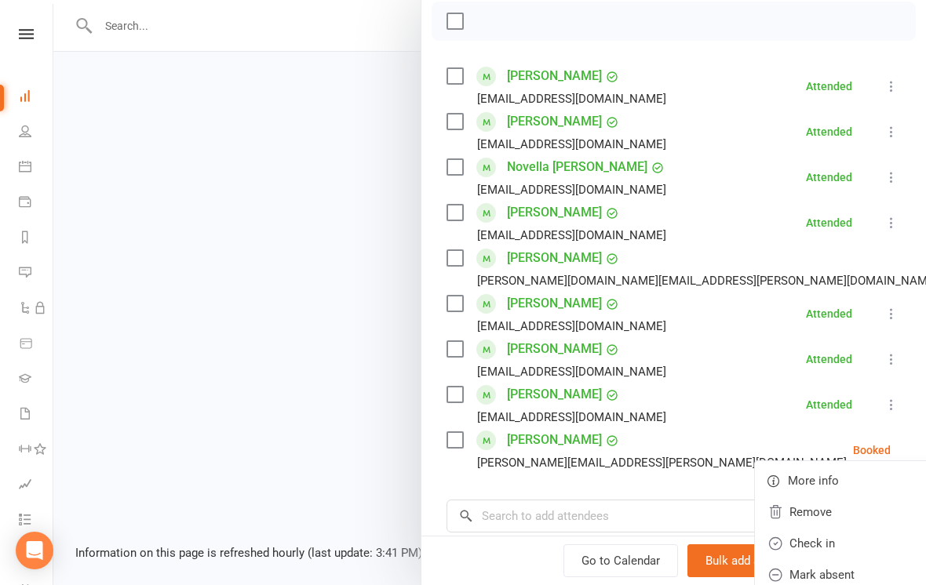
click at [813, 543] on link "Check in" at bounding box center [847, 543] width 184 height 31
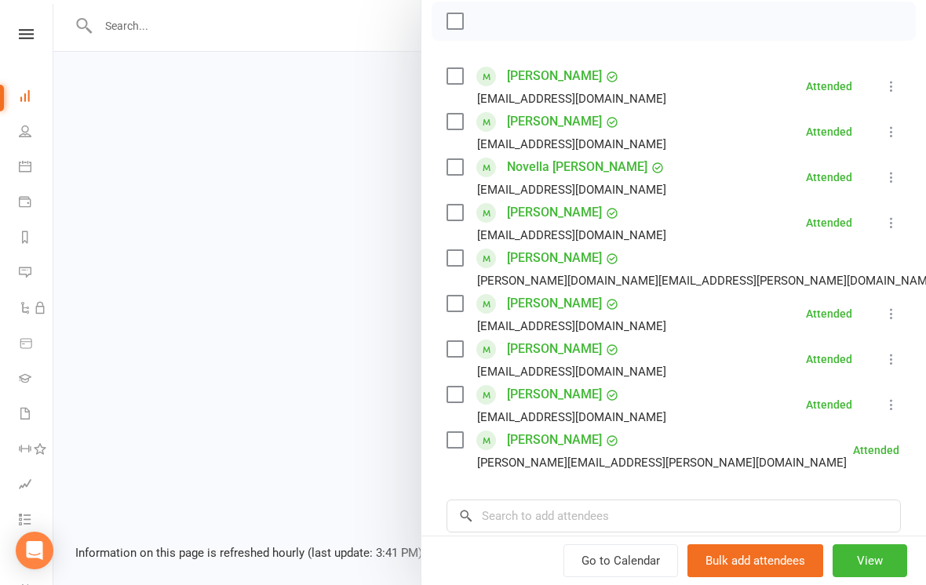
click at [344, 269] on div at bounding box center [489, 292] width 872 height 585
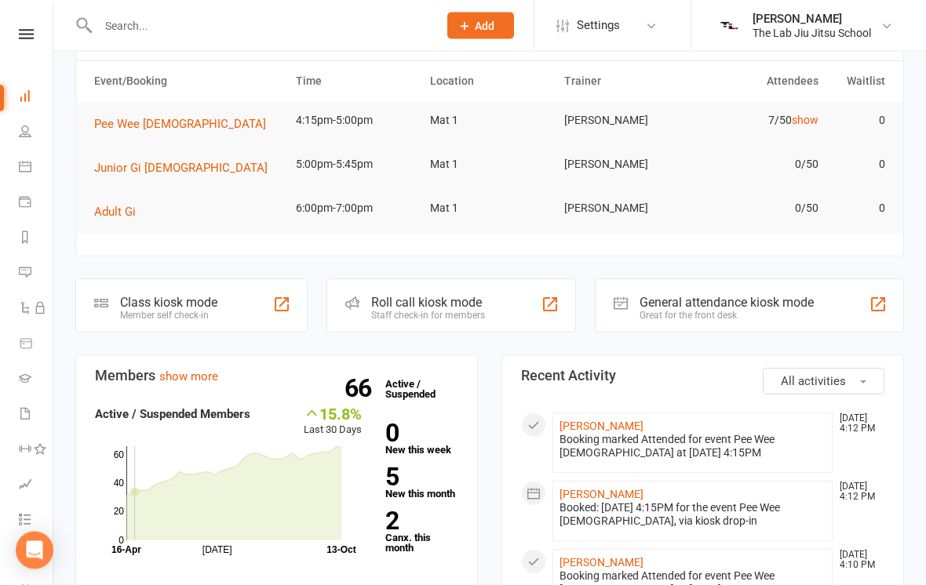
scroll to position [0, 0]
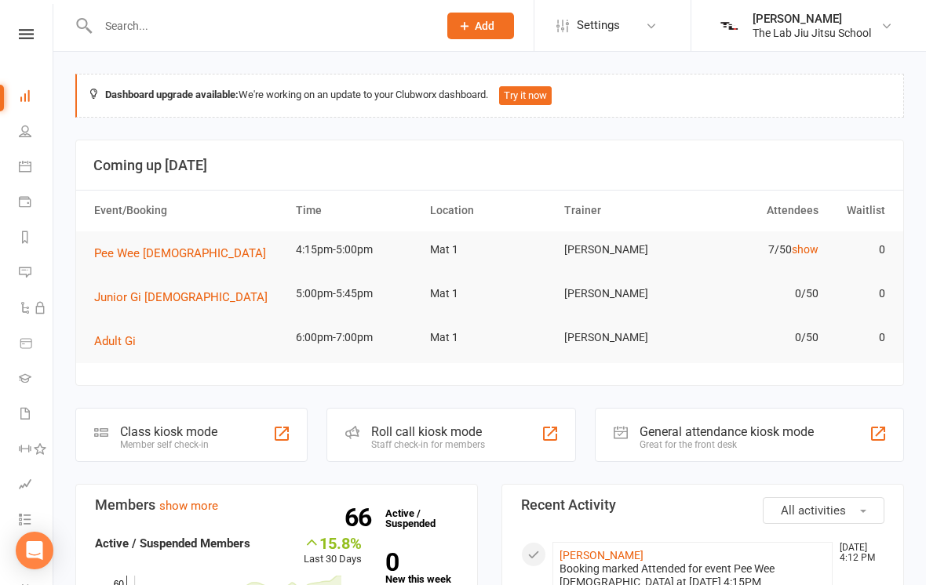
click at [30, 31] on icon at bounding box center [26, 34] width 15 height 10
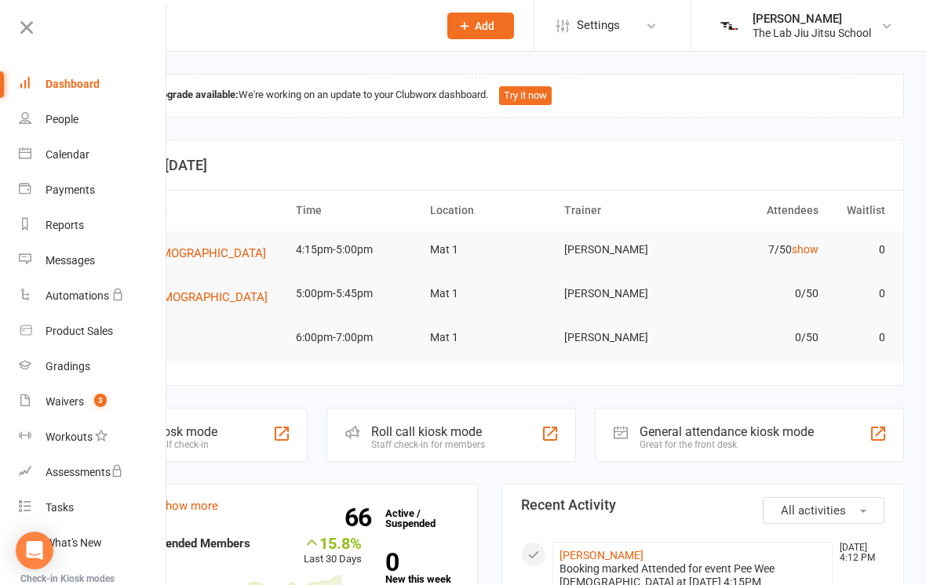
click at [67, 118] on div "People" at bounding box center [61, 119] width 33 height 13
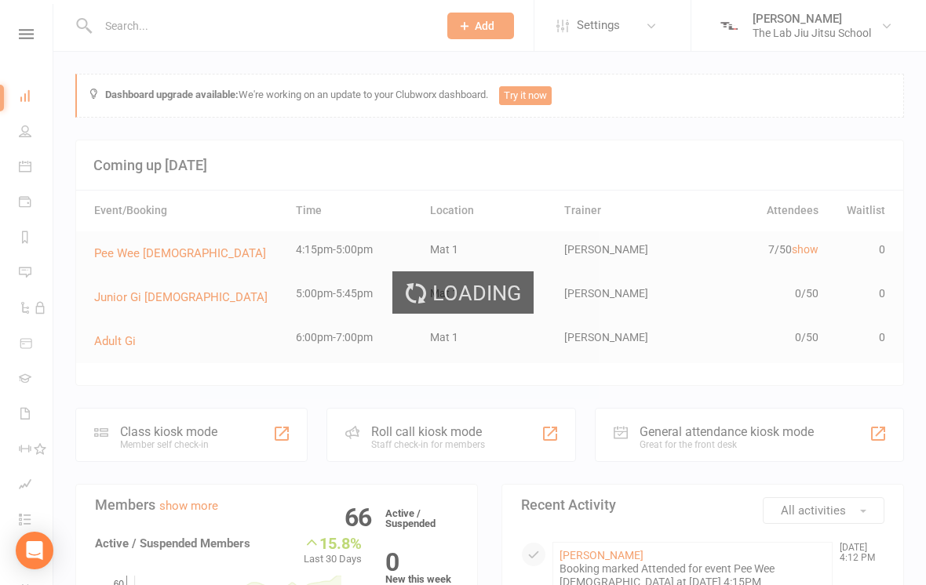
select select "100"
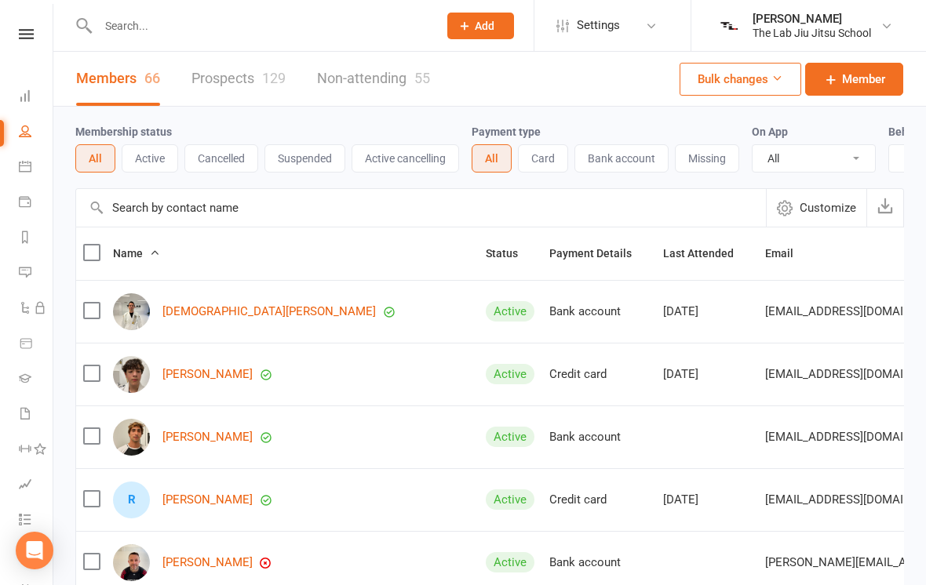
click at [25, 130] on icon at bounding box center [25, 131] width 13 height 13
click at [22, 36] on icon at bounding box center [26, 34] width 15 height 10
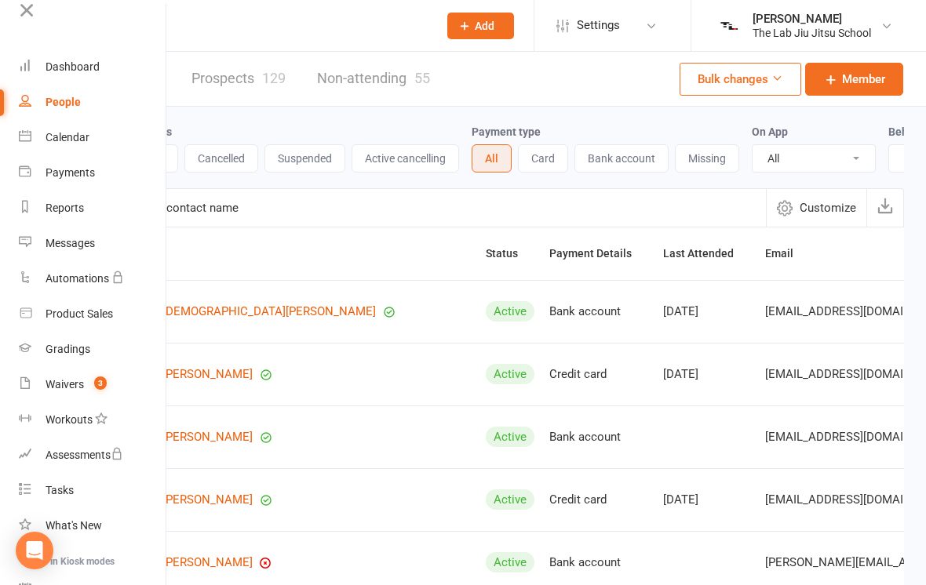
scroll to position [16, 0]
click at [65, 380] on div "Waivers" at bounding box center [64, 386] width 38 height 13
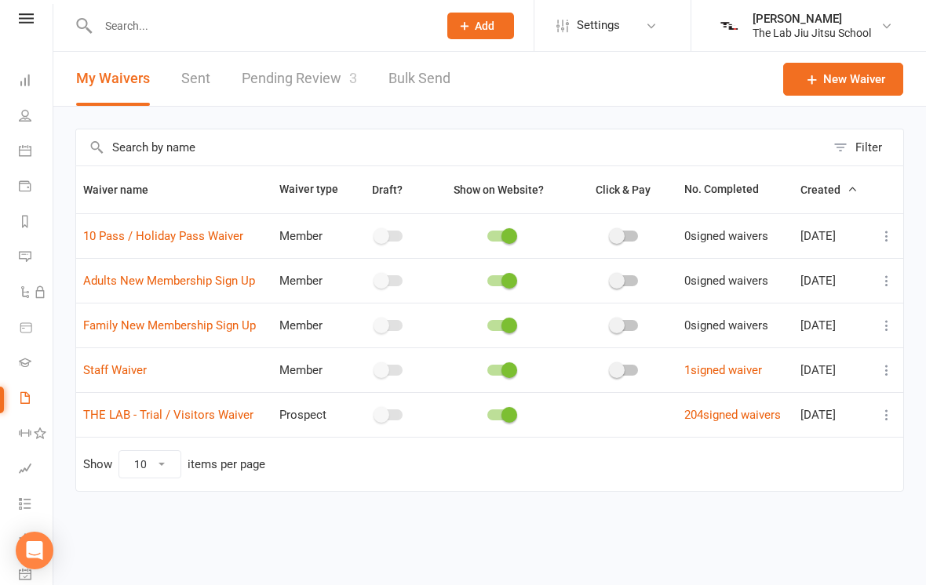
click at [302, 91] on link "Pending Review 3" at bounding box center [299, 79] width 115 height 54
